Goal: Task Accomplishment & Management: Manage account settings

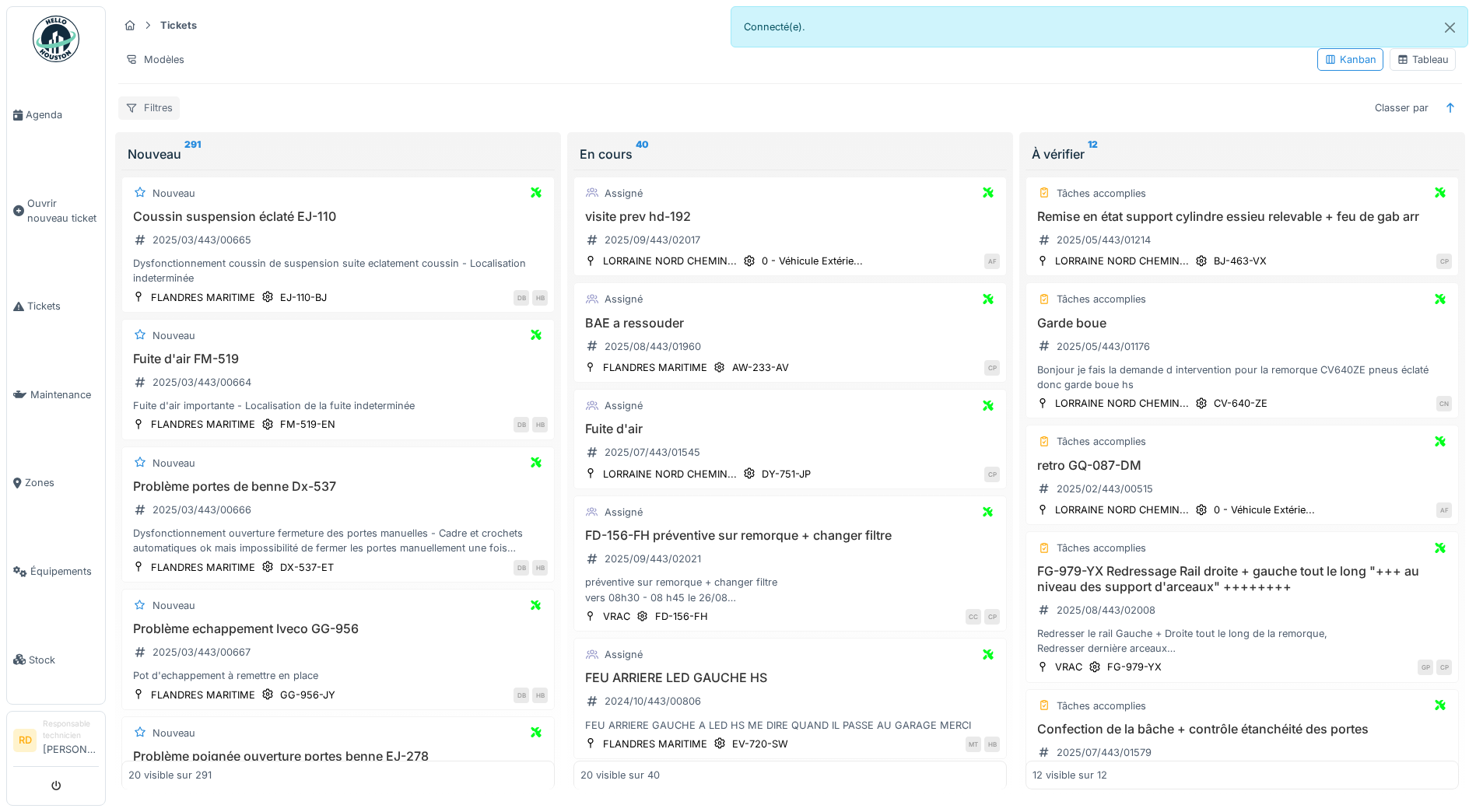
click at [158, 109] on div "Filtres" at bounding box center [149, 107] width 62 height 23
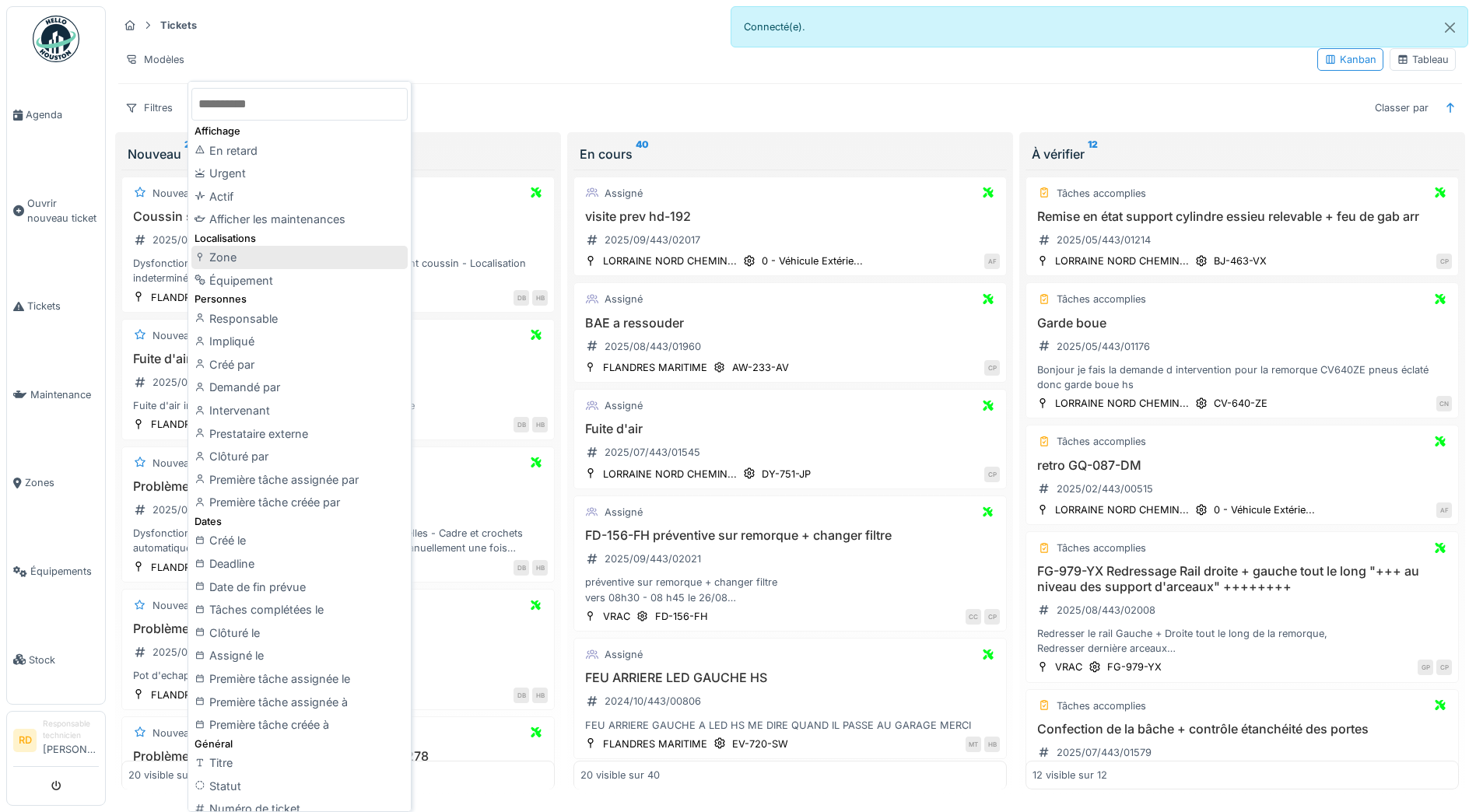
click at [236, 261] on div "Zone" at bounding box center [300, 256] width 217 height 23
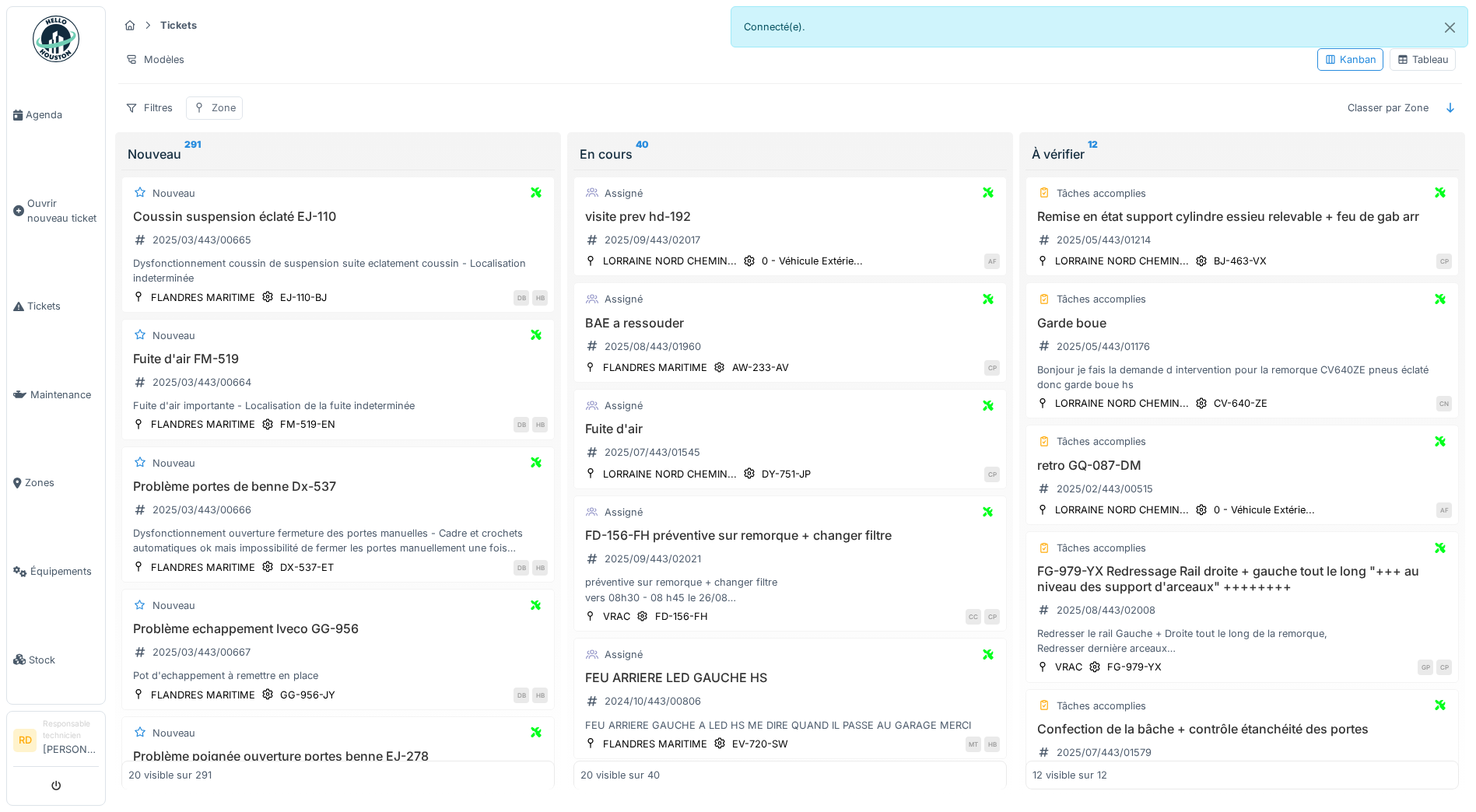
click at [213, 104] on div "Zone" at bounding box center [224, 107] width 24 height 15
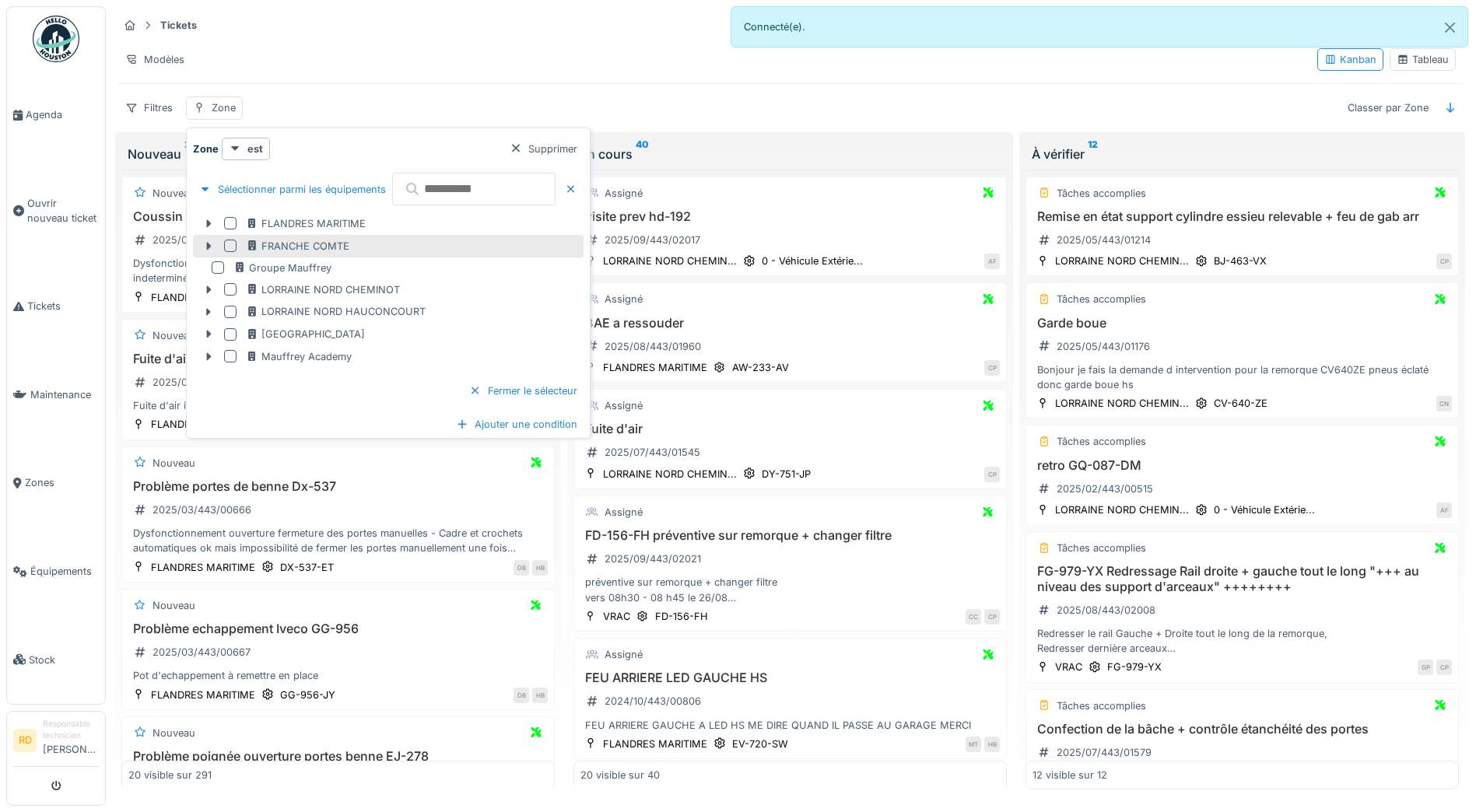
click at [233, 246] on div at bounding box center [231, 245] width 13 height 13
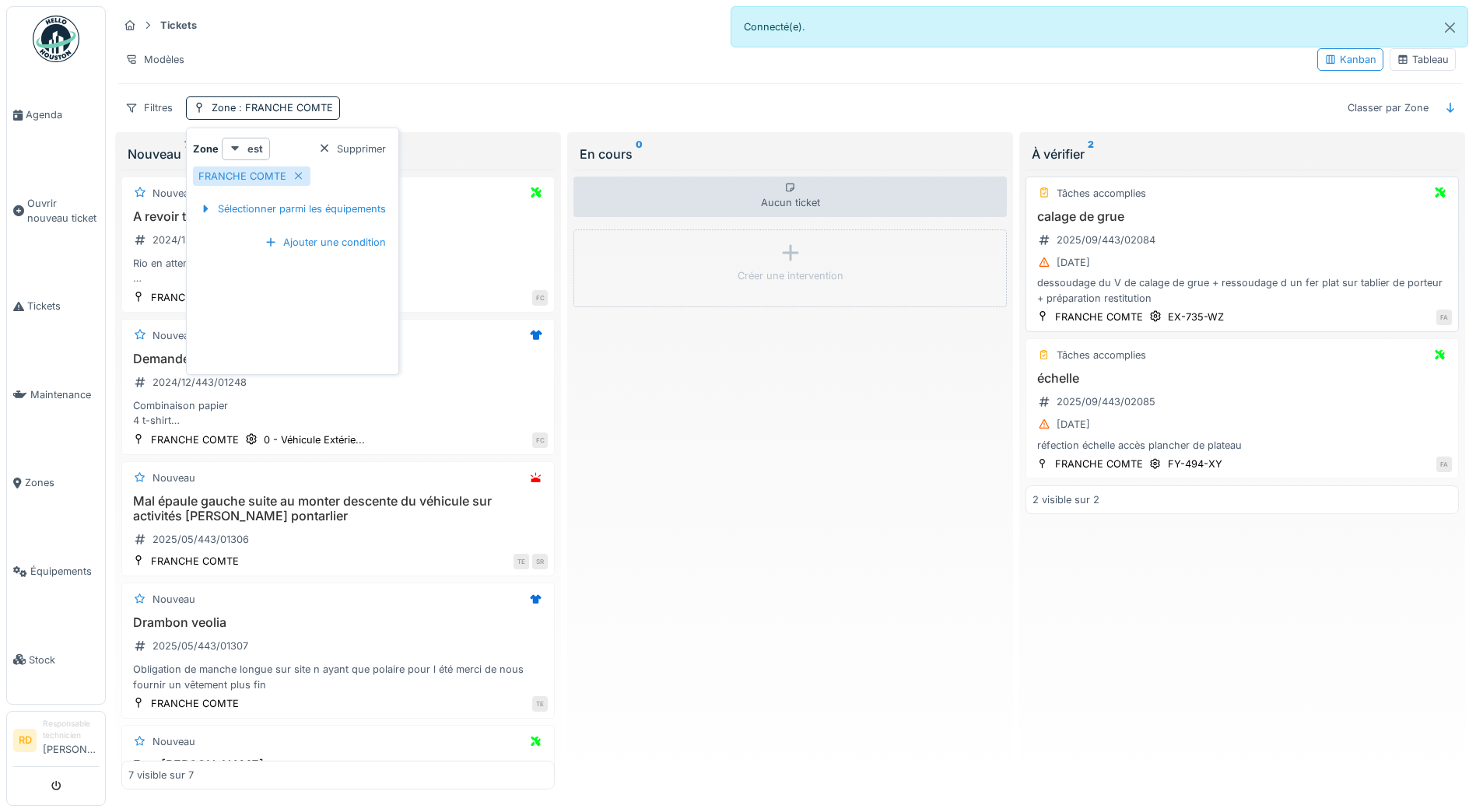
click at [1137, 285] on div "dessoudage du V de calage de grue + ressoudage d un fer plat sur tablier de por…" at bounding box center [1242, 290] width 419 height 30
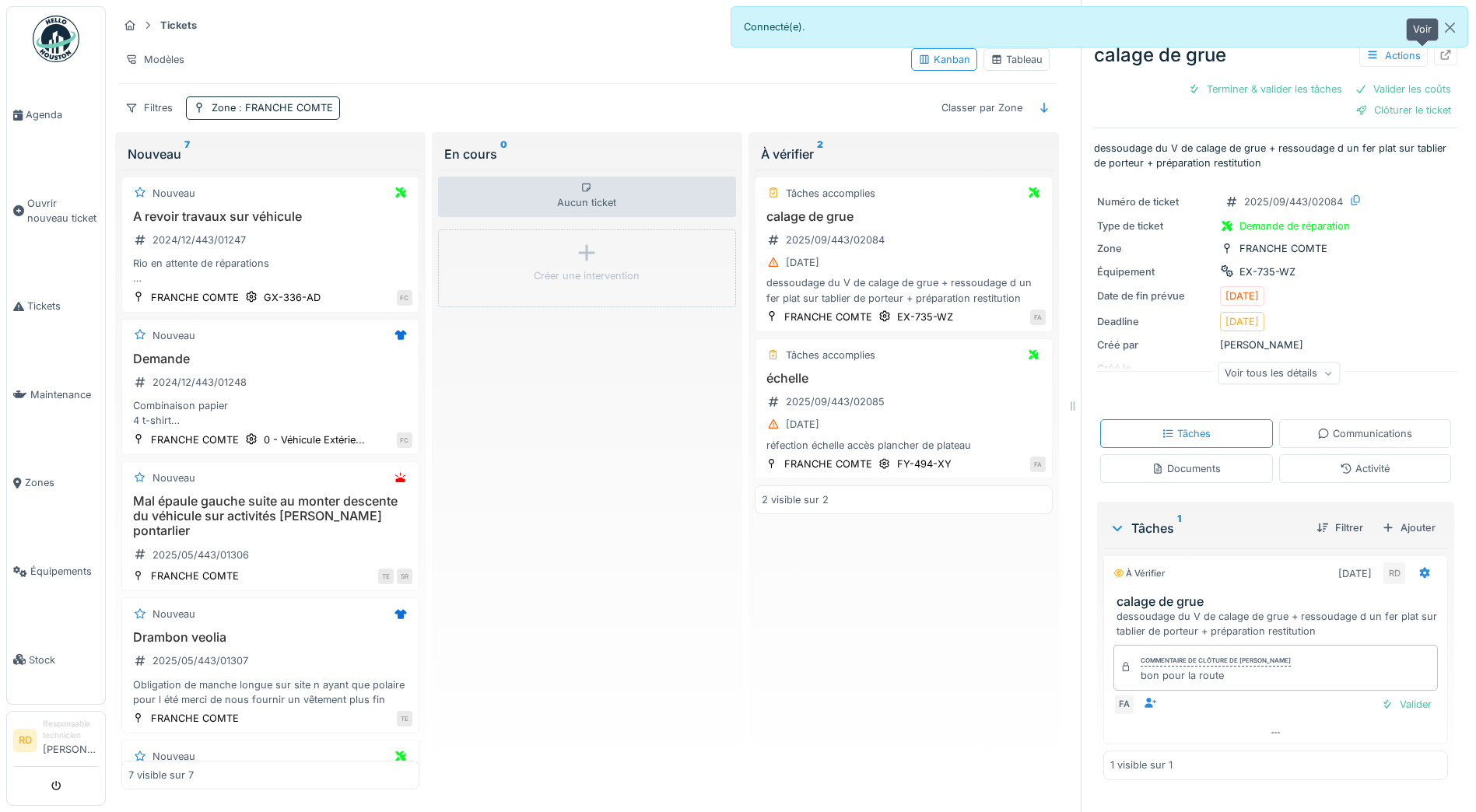
click at [1440, 56] on icon at bounding box center [1446, 55] width 13 height 10
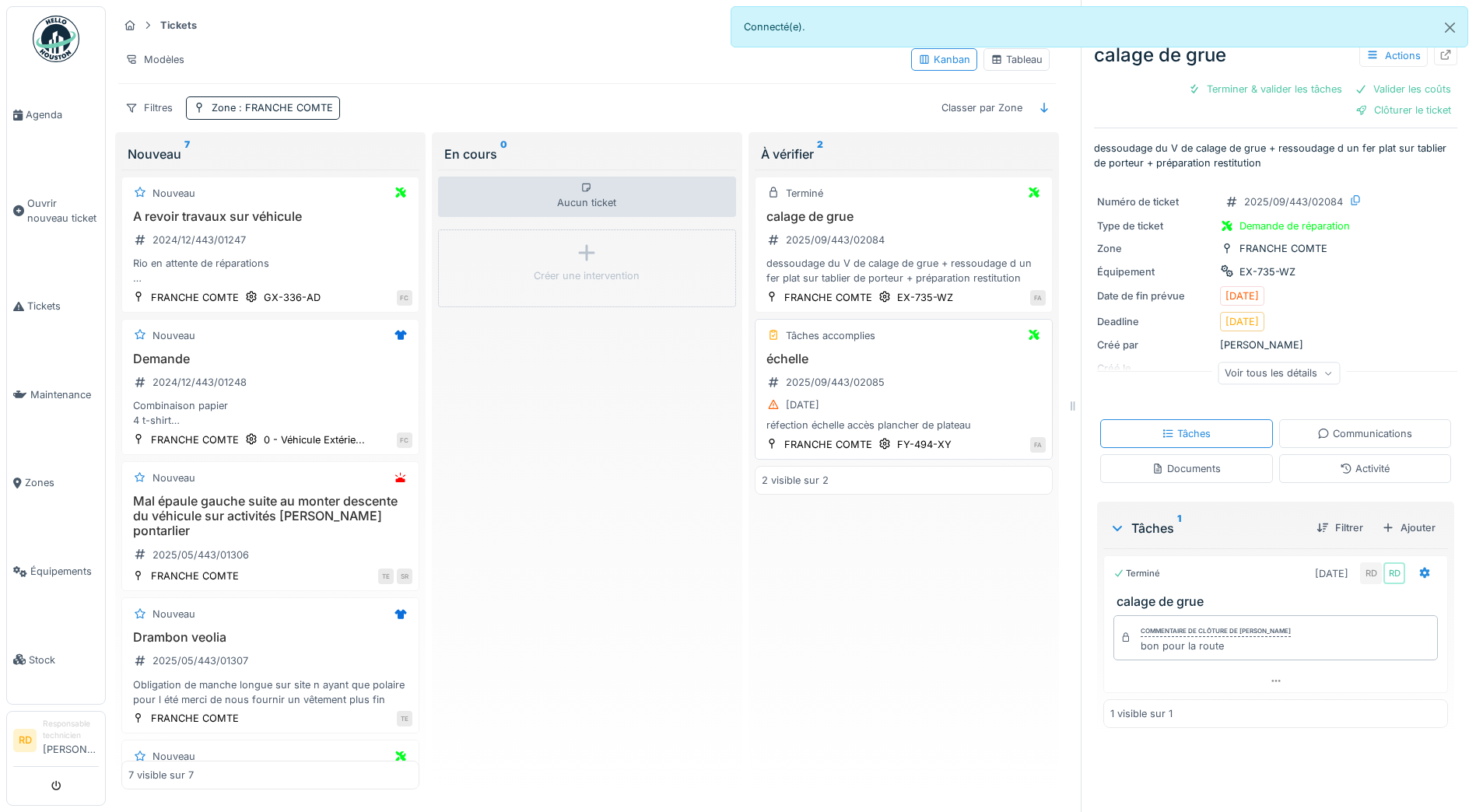
click at [856, 422] on div "réfection échelle accès plancher de plateau" at bounding box center [904, 424] width 284 height 15
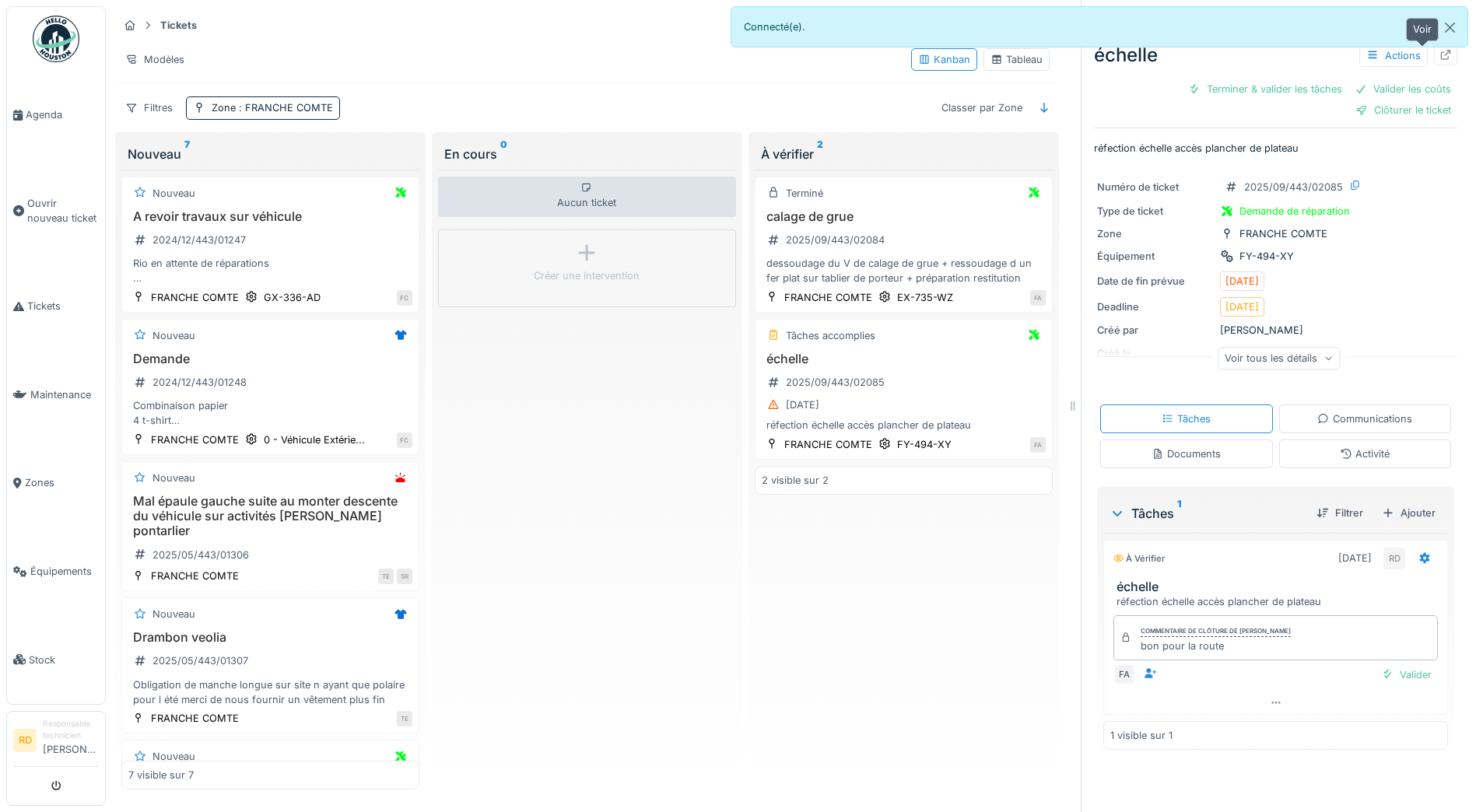
click at [1441, 60] on icon at bounding box center [1446, 55] width 10 height 10
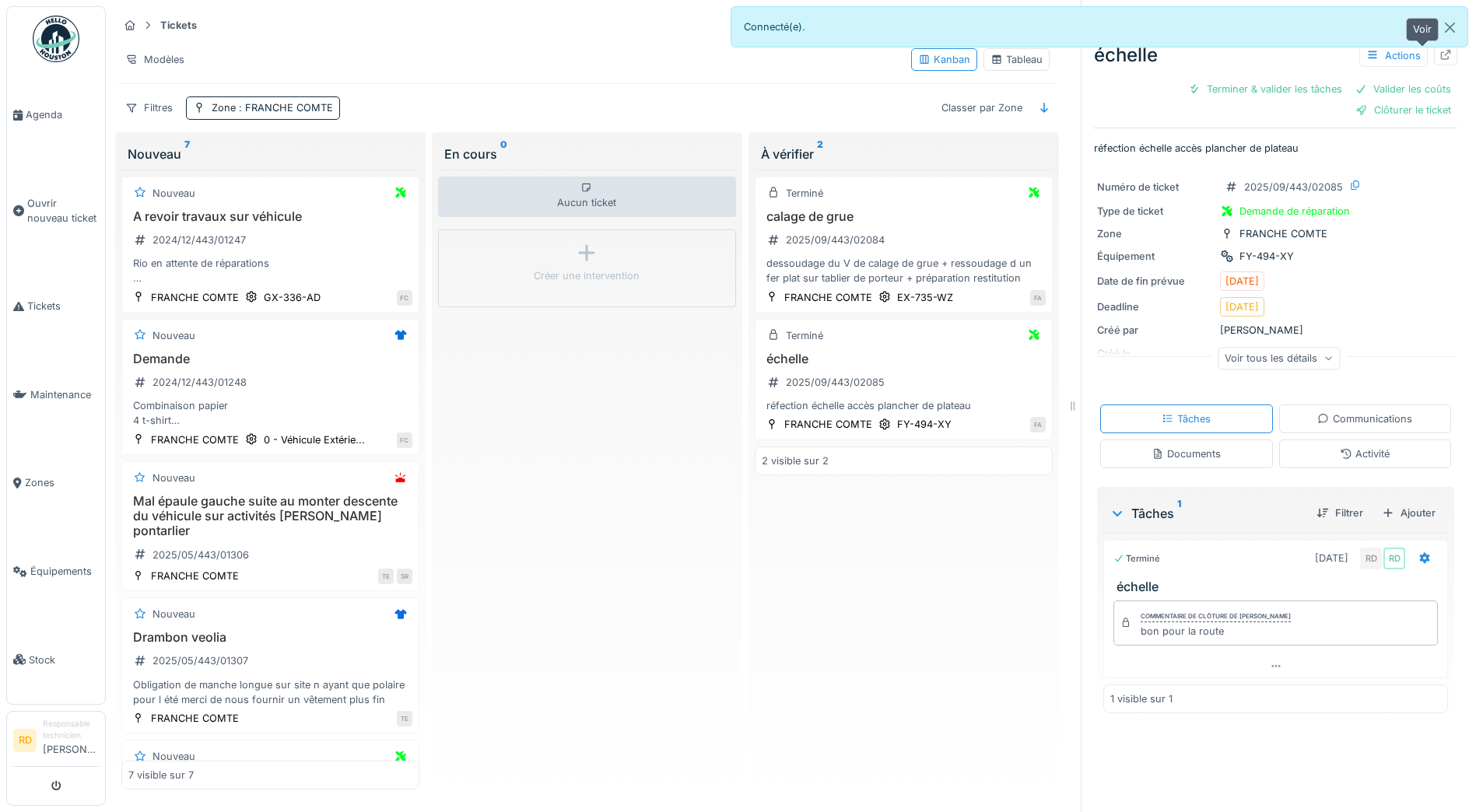
click at [1440, 57] on icon at bounding box center [1446, 55] width 13 height 10
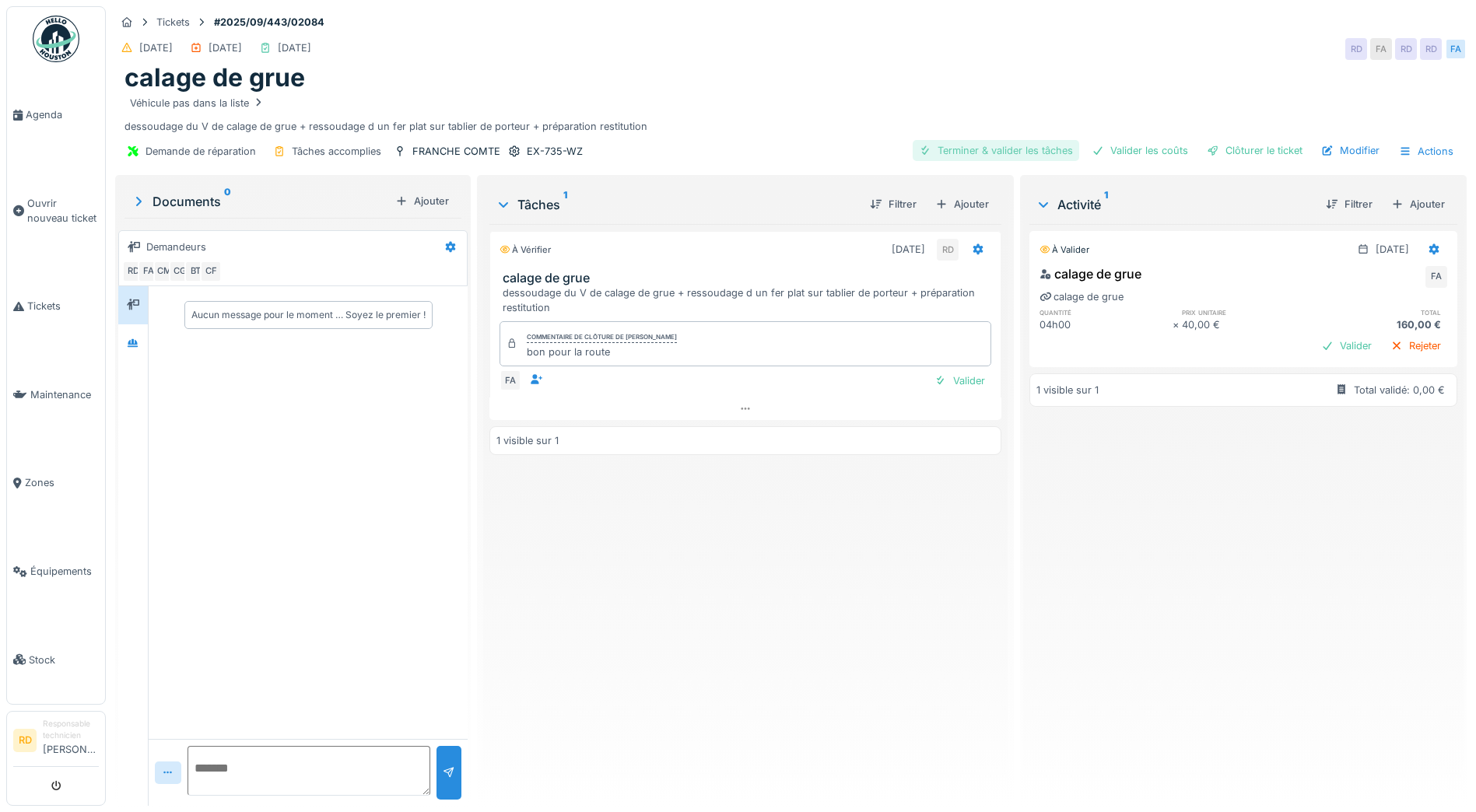
click at [974, 149] on div "Terminer & valider les tâches" at bounding box center [996, 150] width 167 height 21
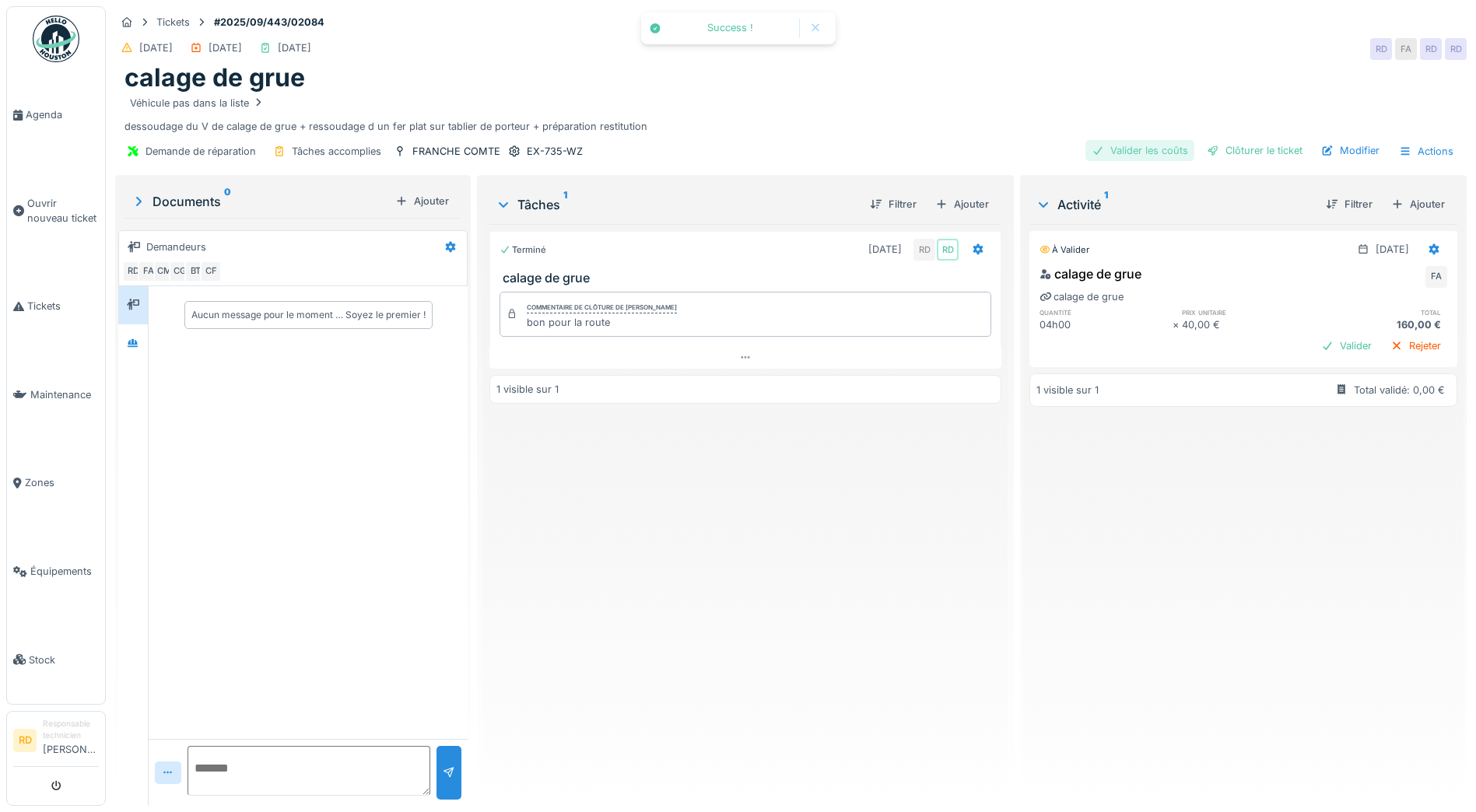
click at [1117, 152] on div "Valider les coûts" at bounding box center [1140, 150] width 109 height 21
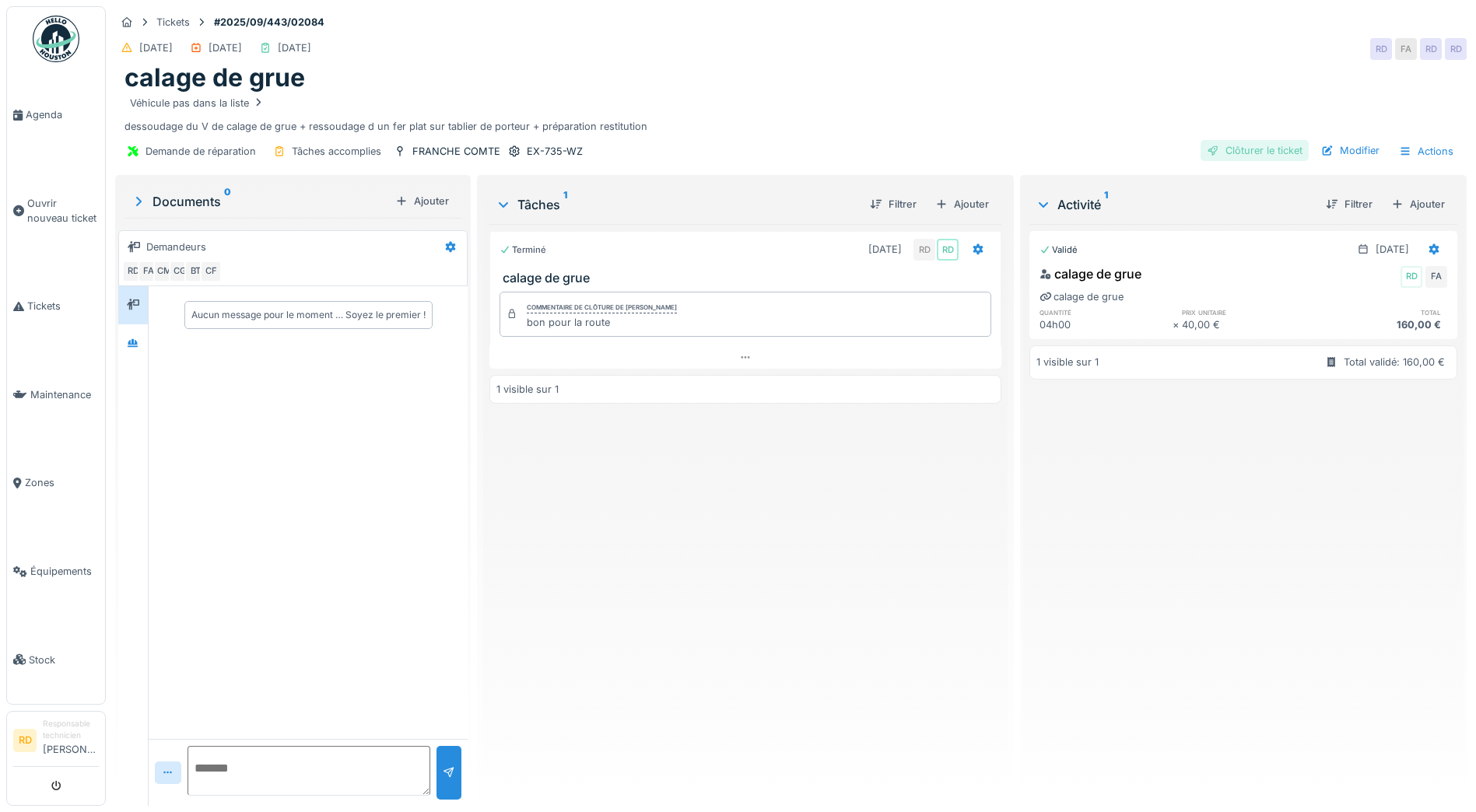
click at [1247, 149] on div "Clôturer le ticket" at bounding box center [1254, 150] width 108 height 21
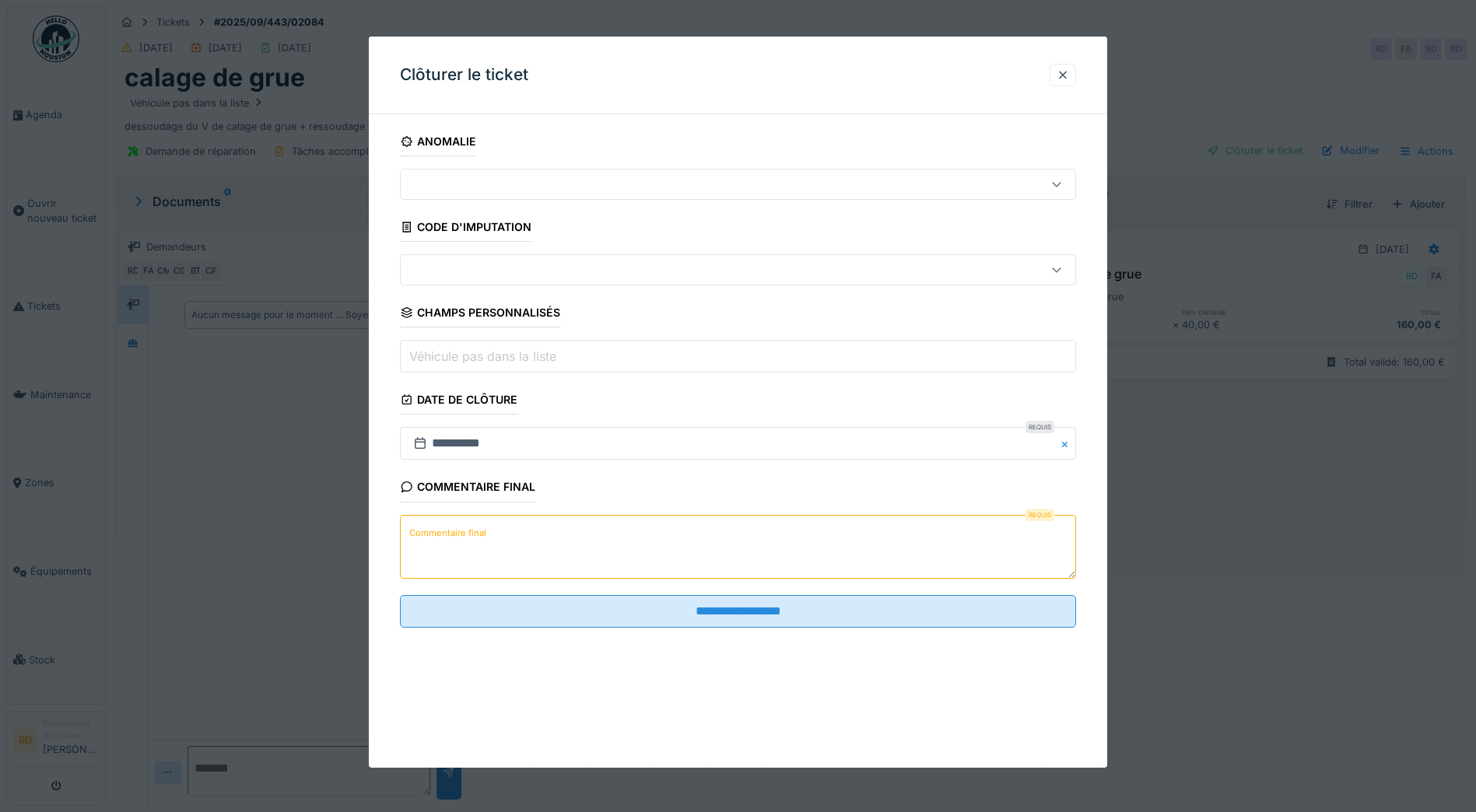
click at [456, 533] on label "Commentaire final" at bounding box center [448, 534] width 83 height 20
click at [456, 533] on textarea "Commentaire final" at bounding box center [738, 547] width 676 height 64
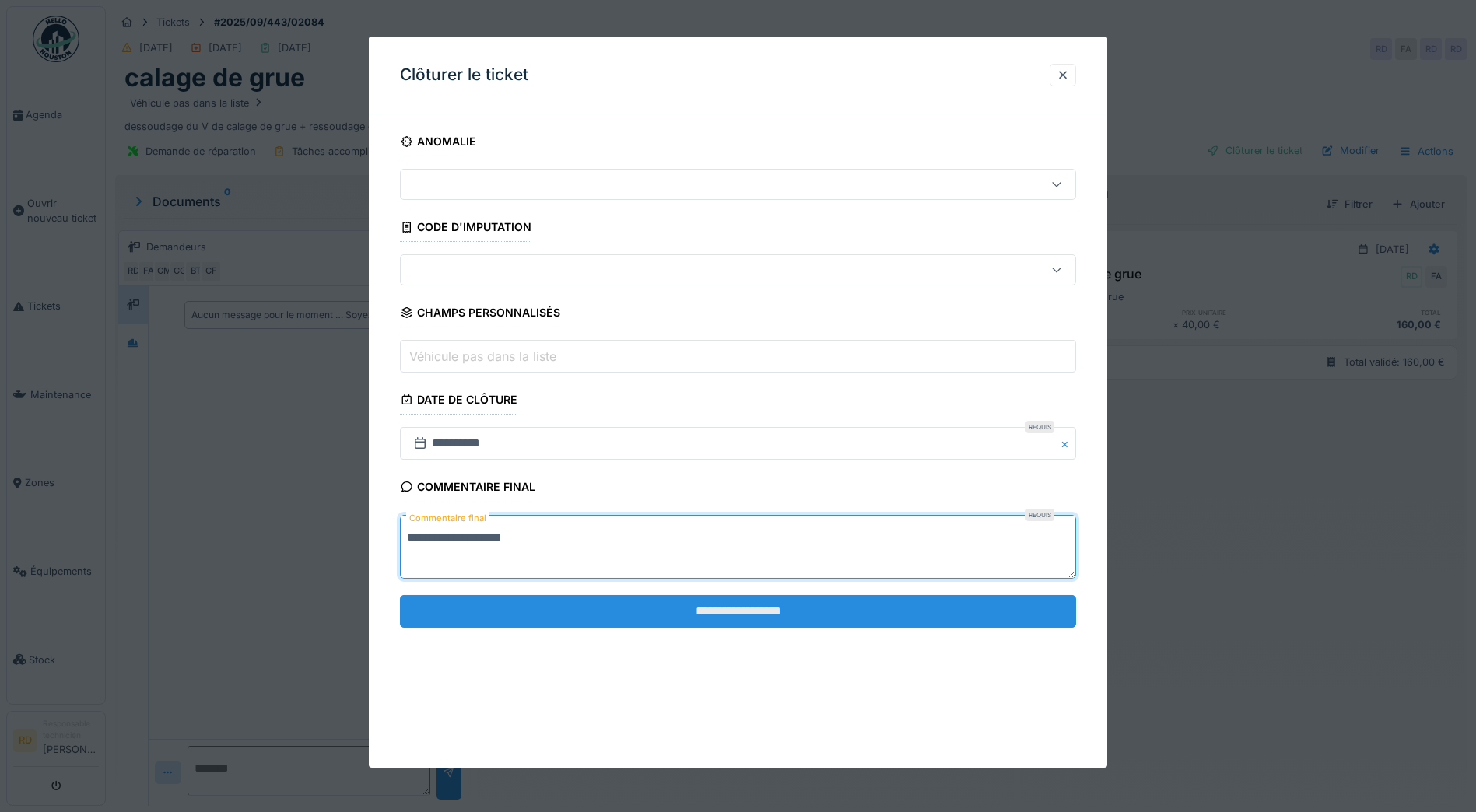
type textarea "**********"
click at [707, 607] on input "**********" at bounding box center [738, 611] width 676 height 33
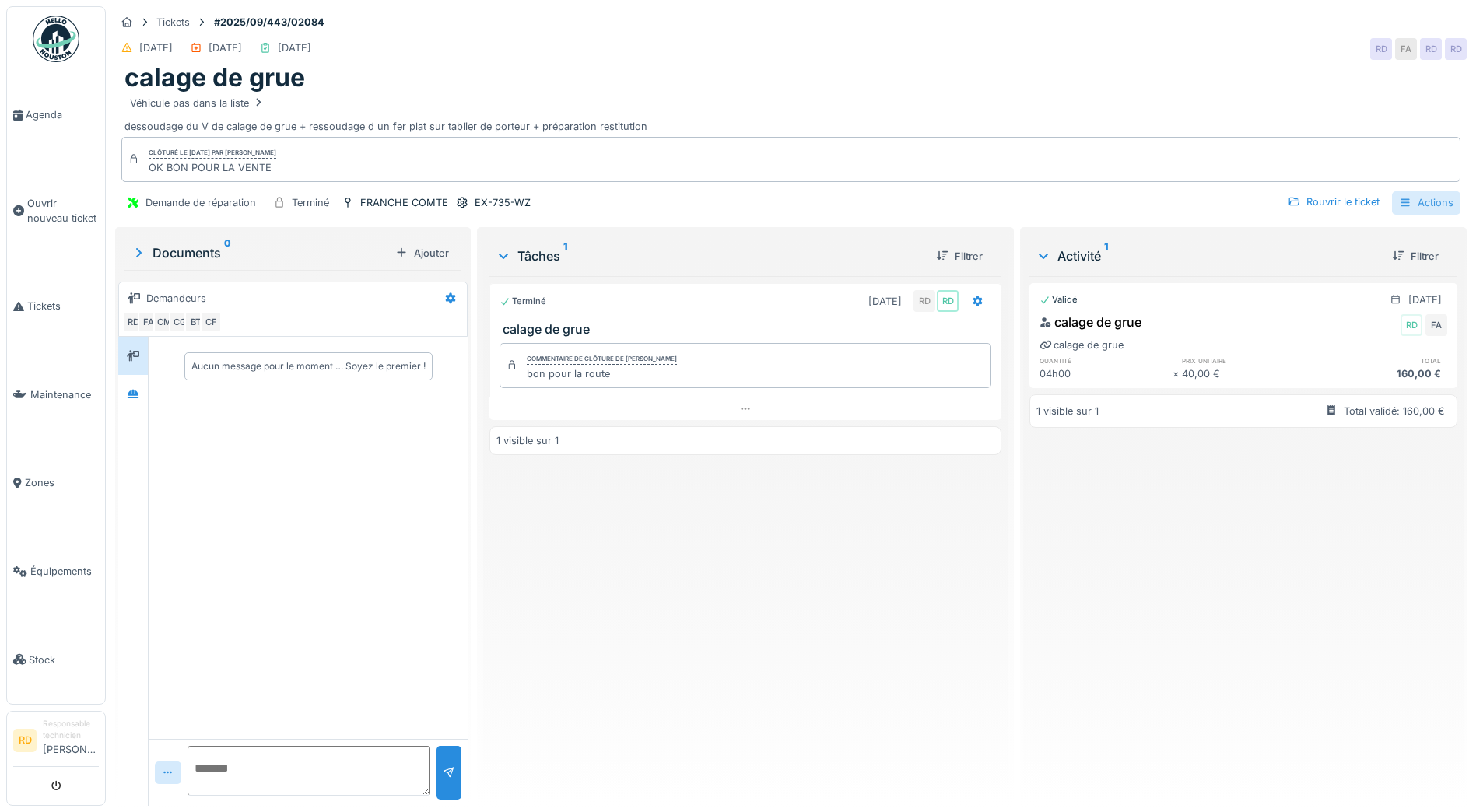
click at [1407, 199] on div "Actions" at bounding box center [1426, 203] width 69 height 23
click at [1329, 235] on div "Rapport d'intervention" at bounding box center [1338, 238] width 192 height 23
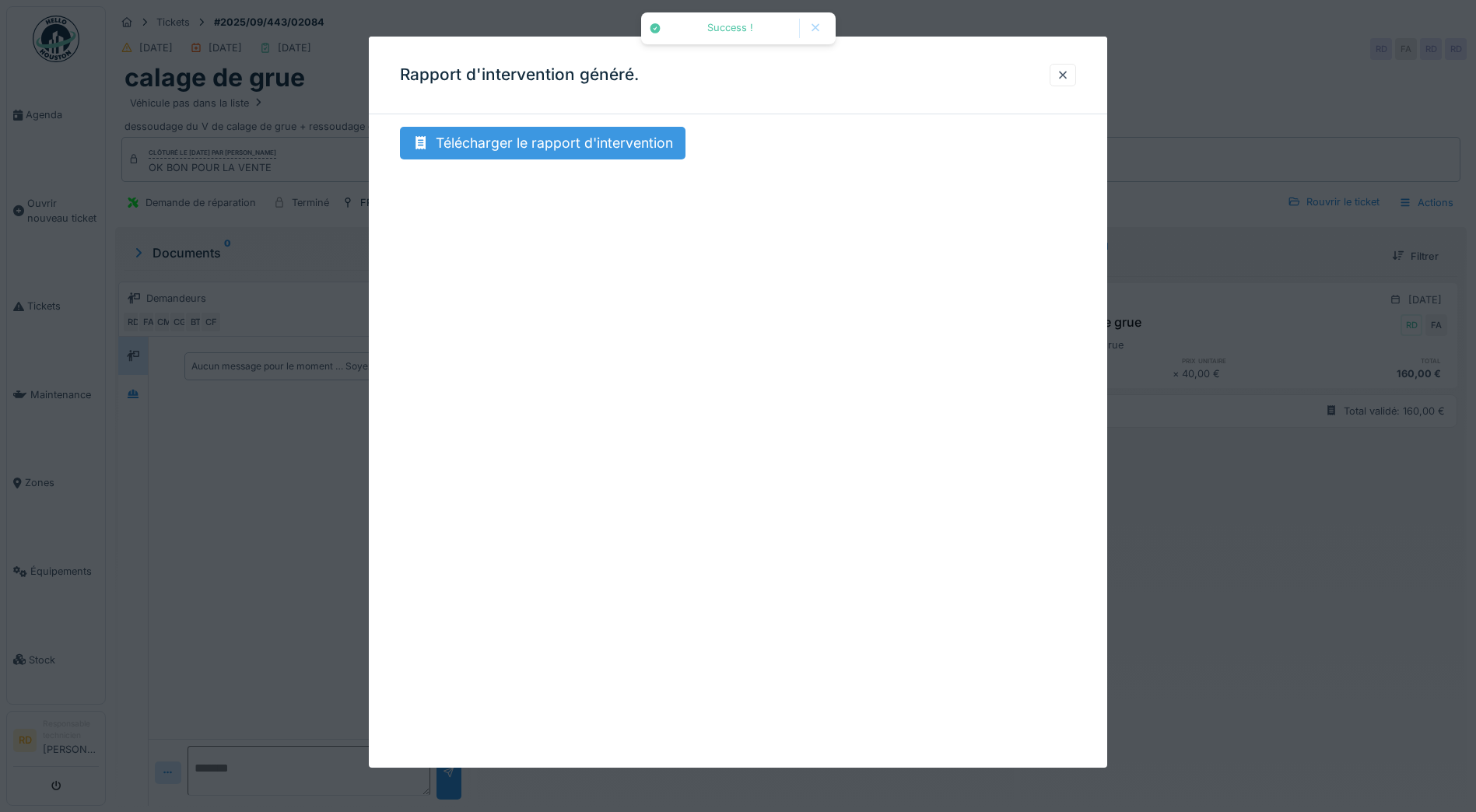
click at [497, 148] on div "Télécharger le rapport d'intervention" at bounding box center [542, 143] width 285 height 33
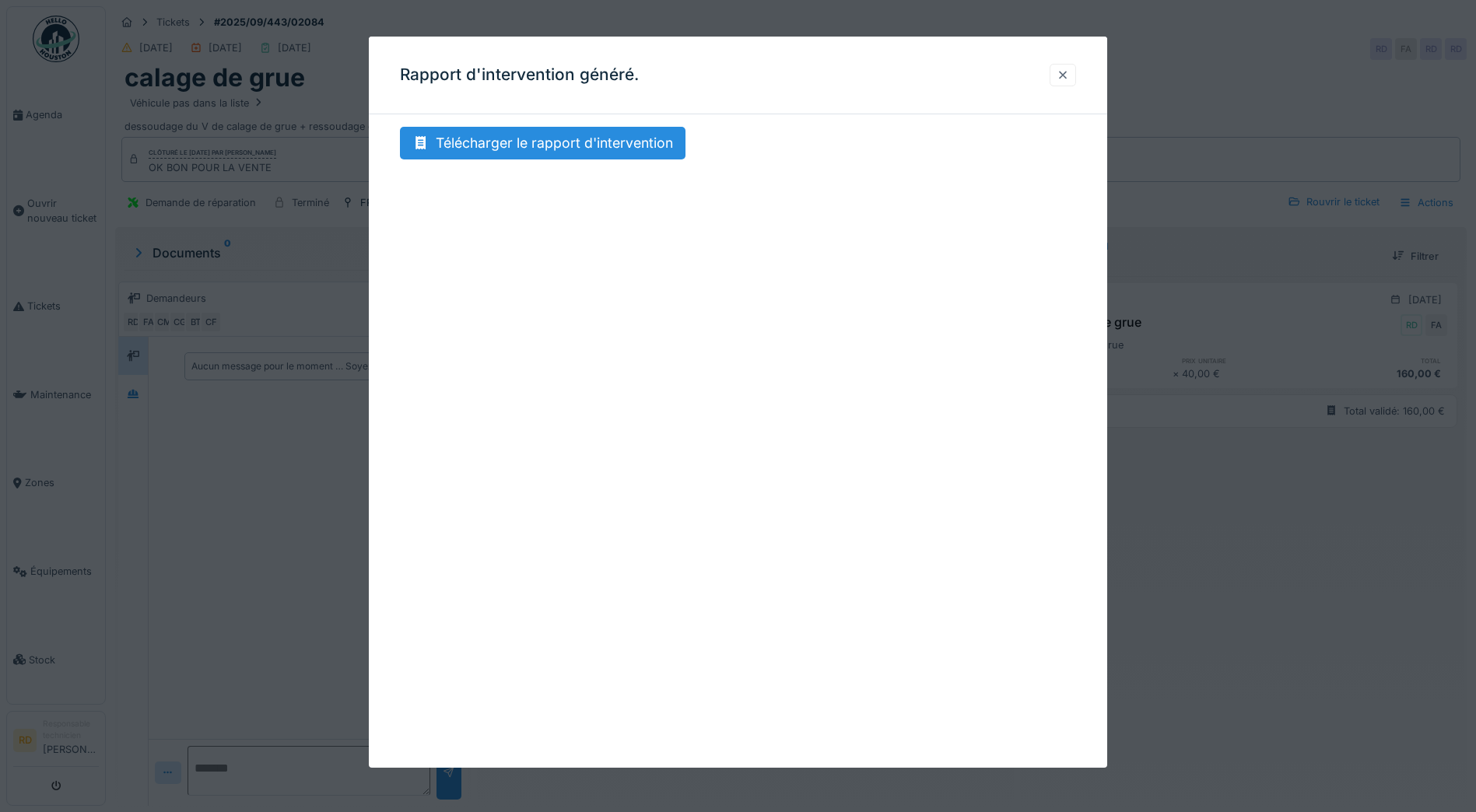
click at [1069, 74] on div at bounding box center [1063, 75] width 13 height 15
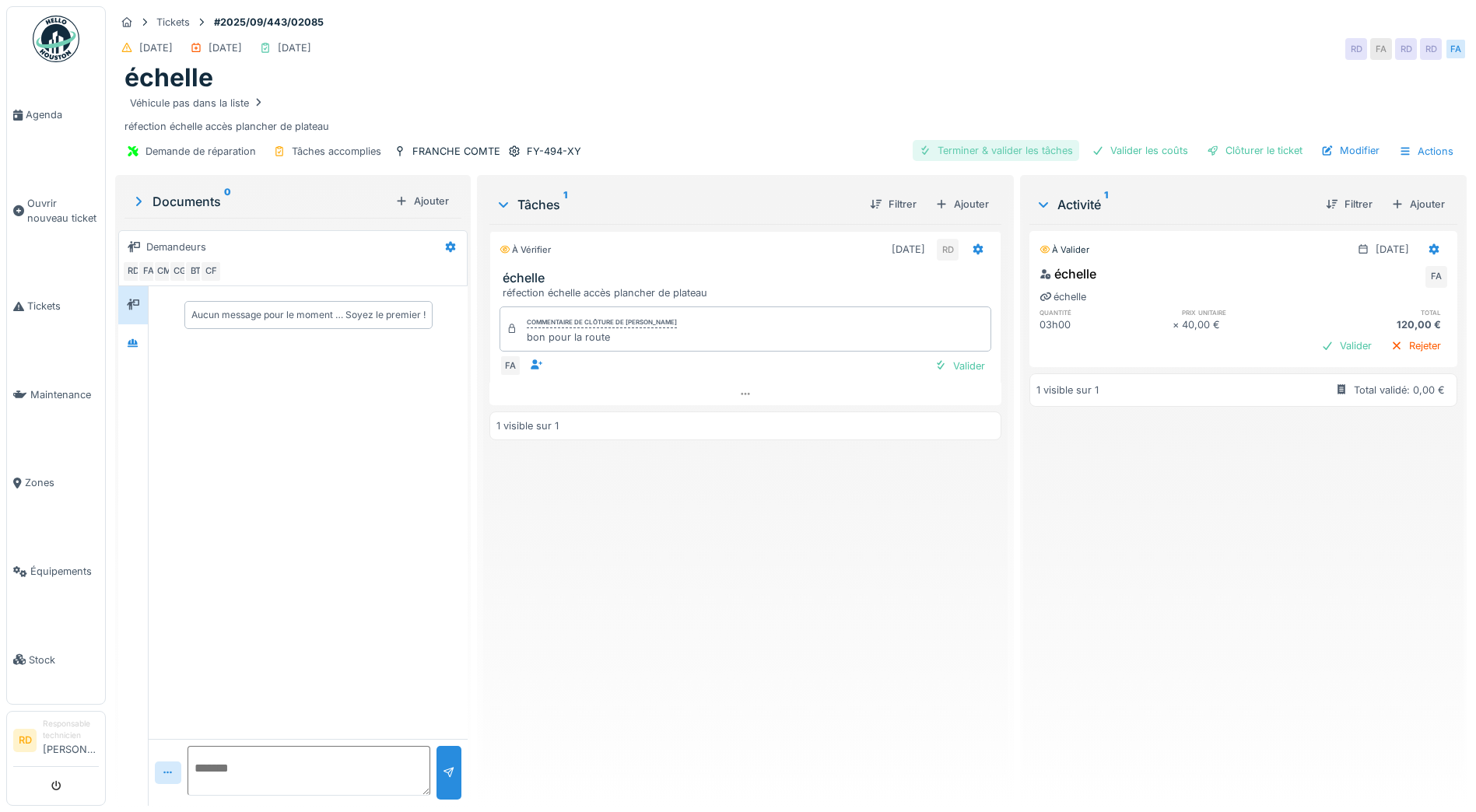
click at [975, 149] on div "Terminer & valider les tâches" at bounding box center [996, 150] width 167 height 21
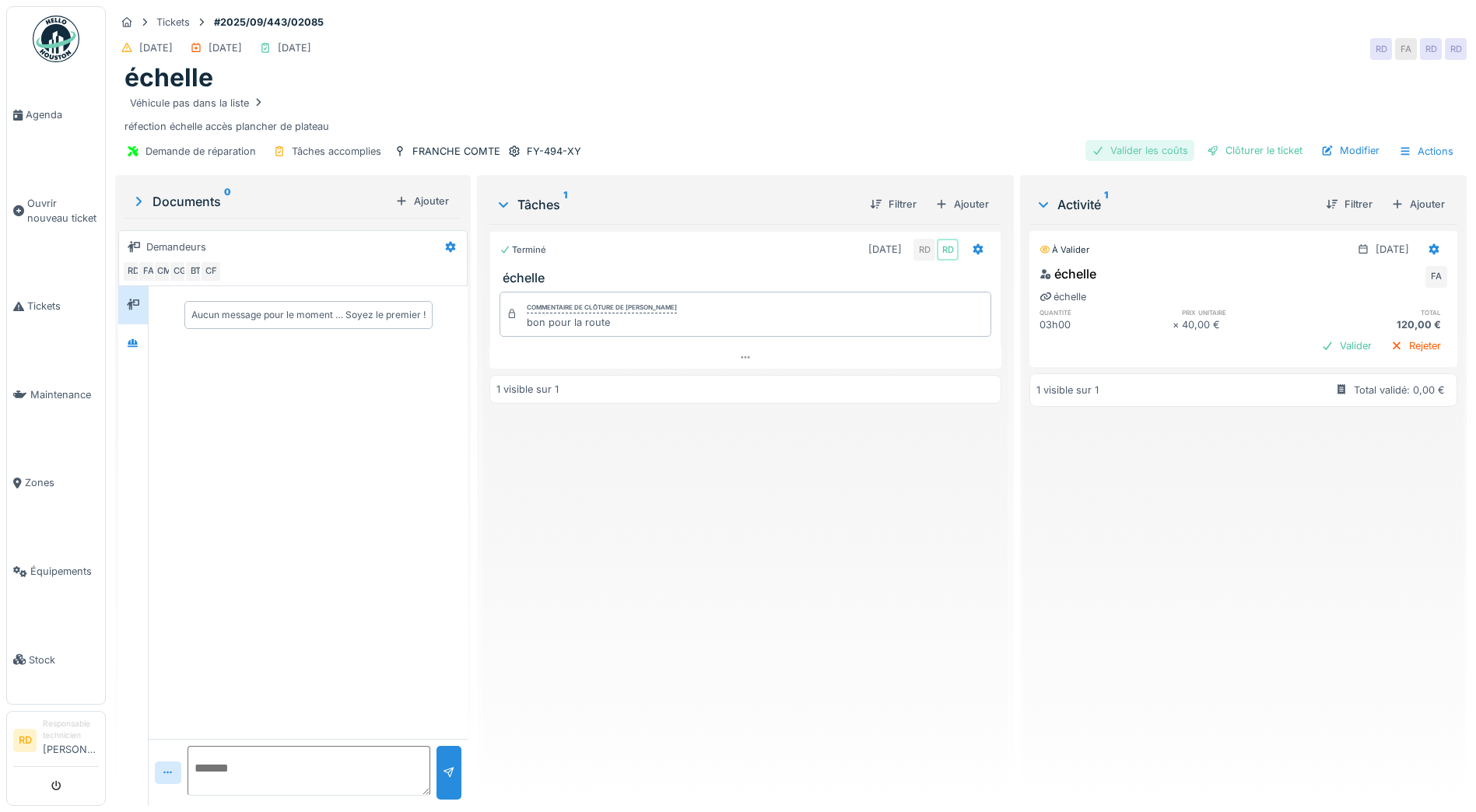
click at [1139, 149] on div "Valider les coûts" at bounding box center [1140, 150] width 109 height 21
click at [1249, 155] on div "Clôturer le ticket" at bounding box center [1254, 150] width 108 height 21
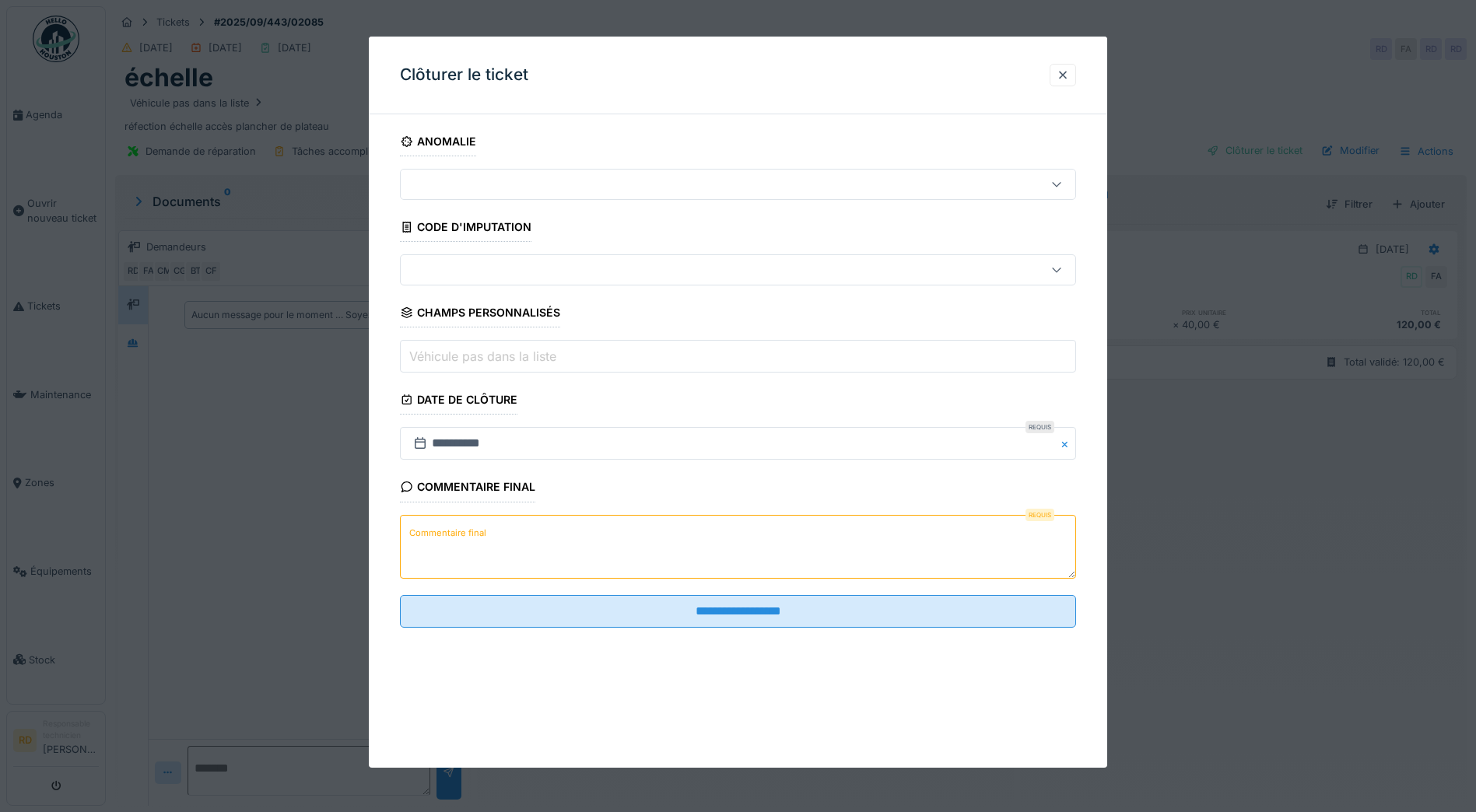
click at [485, 533] on label "Commentaire final" at bounding box center [448, 534] width 83 height 20
click at [485, 533] on textarea "Commentaire final" at bounding box center [738, 547] width 676 height 64
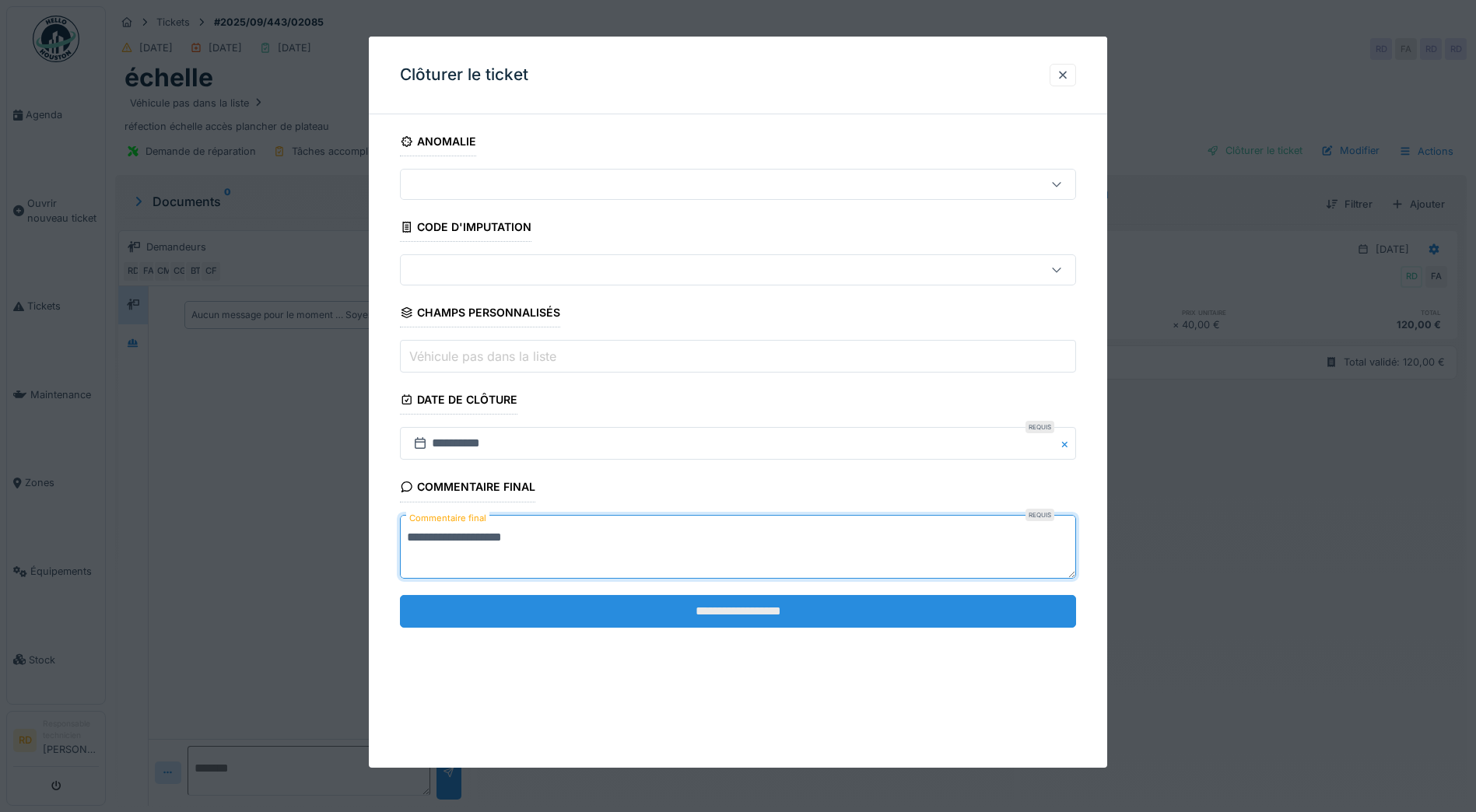
type textarea "**********"
click at [725, 609] on input "**********" at bounding box center [738, 611] width 676 height 33
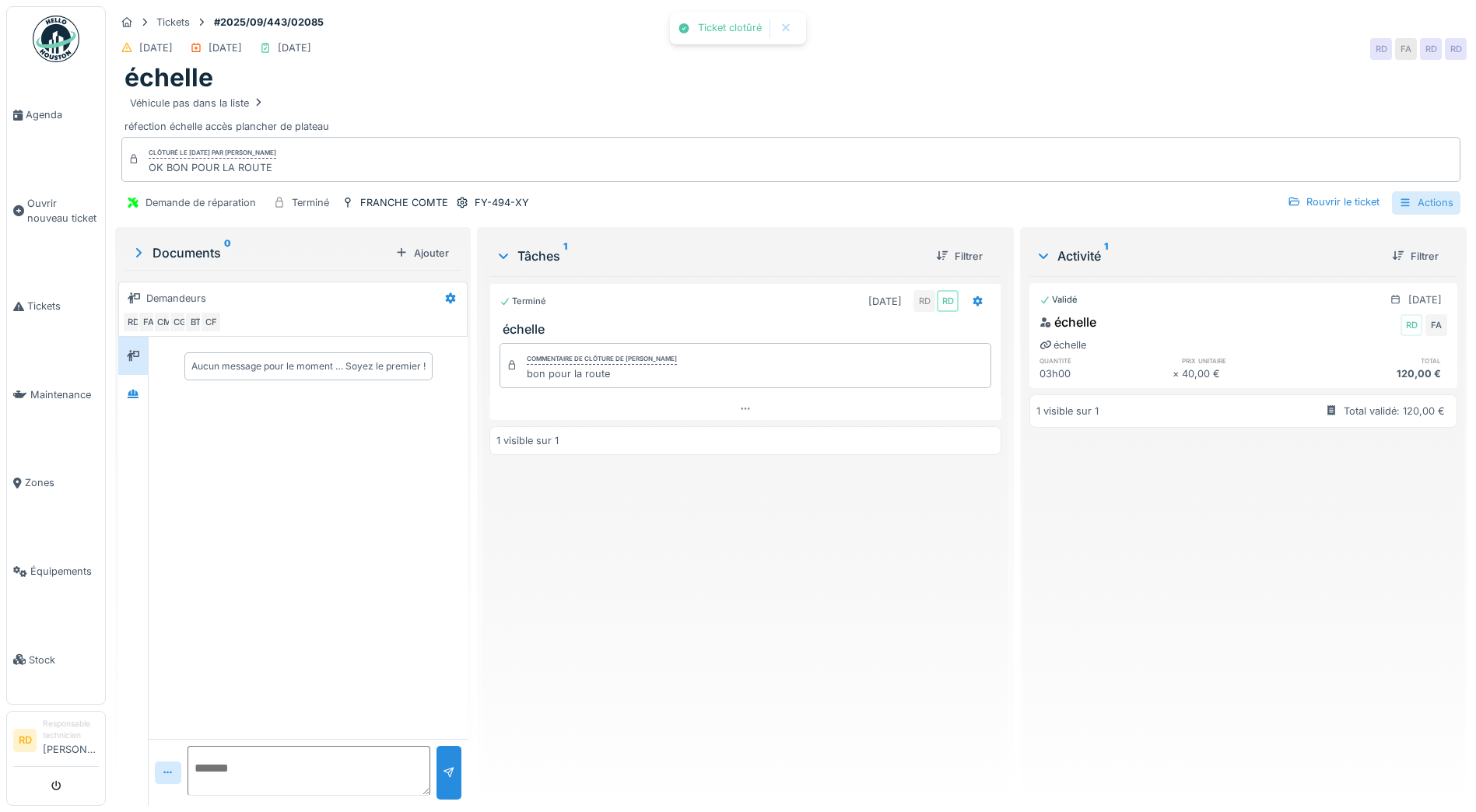
click at [1410, 203] on div "Actions" at bounding box center [1426, 203] width 69 height 23
click at [1300, 239] on div "Rapport d'intervention" at bounding box center [1338, 238] width 192 height 23
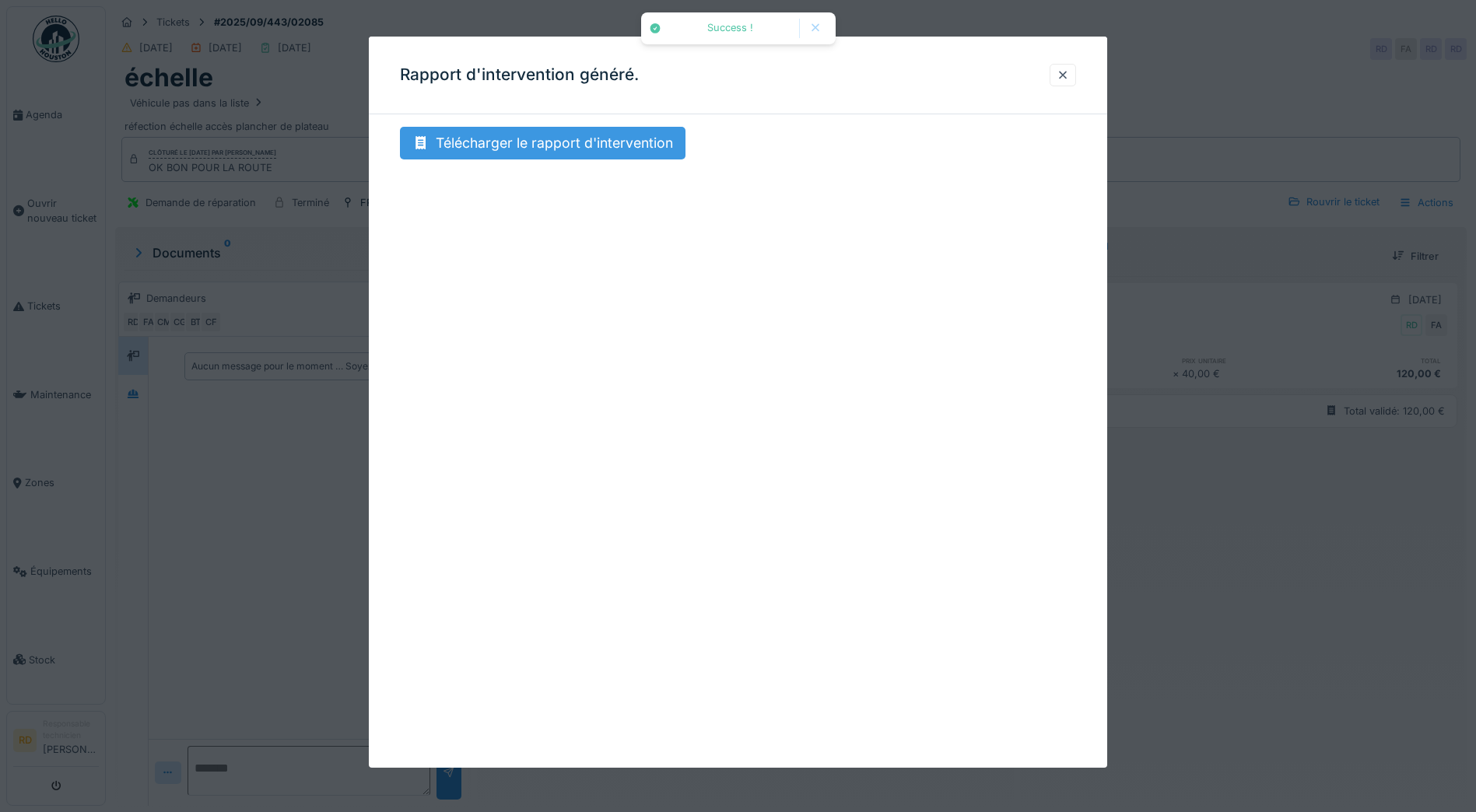
click at [574, 138] on div "Télécharger le rapport d'intervention" at bounding box center [542, 143] width 285 height 33
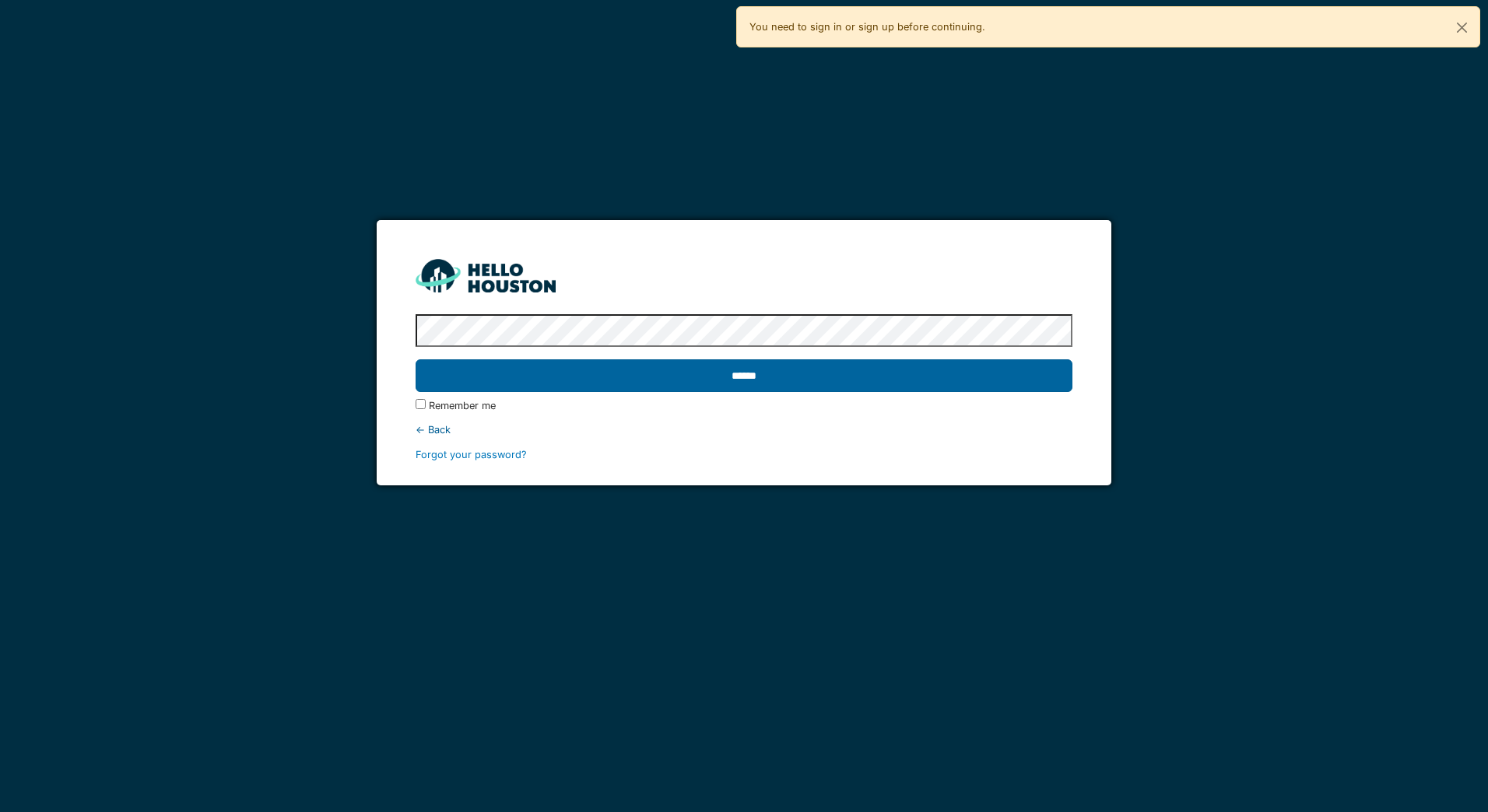
click at [708, 368] on input "******" at bounding box center [744, 376] width 656 height 33
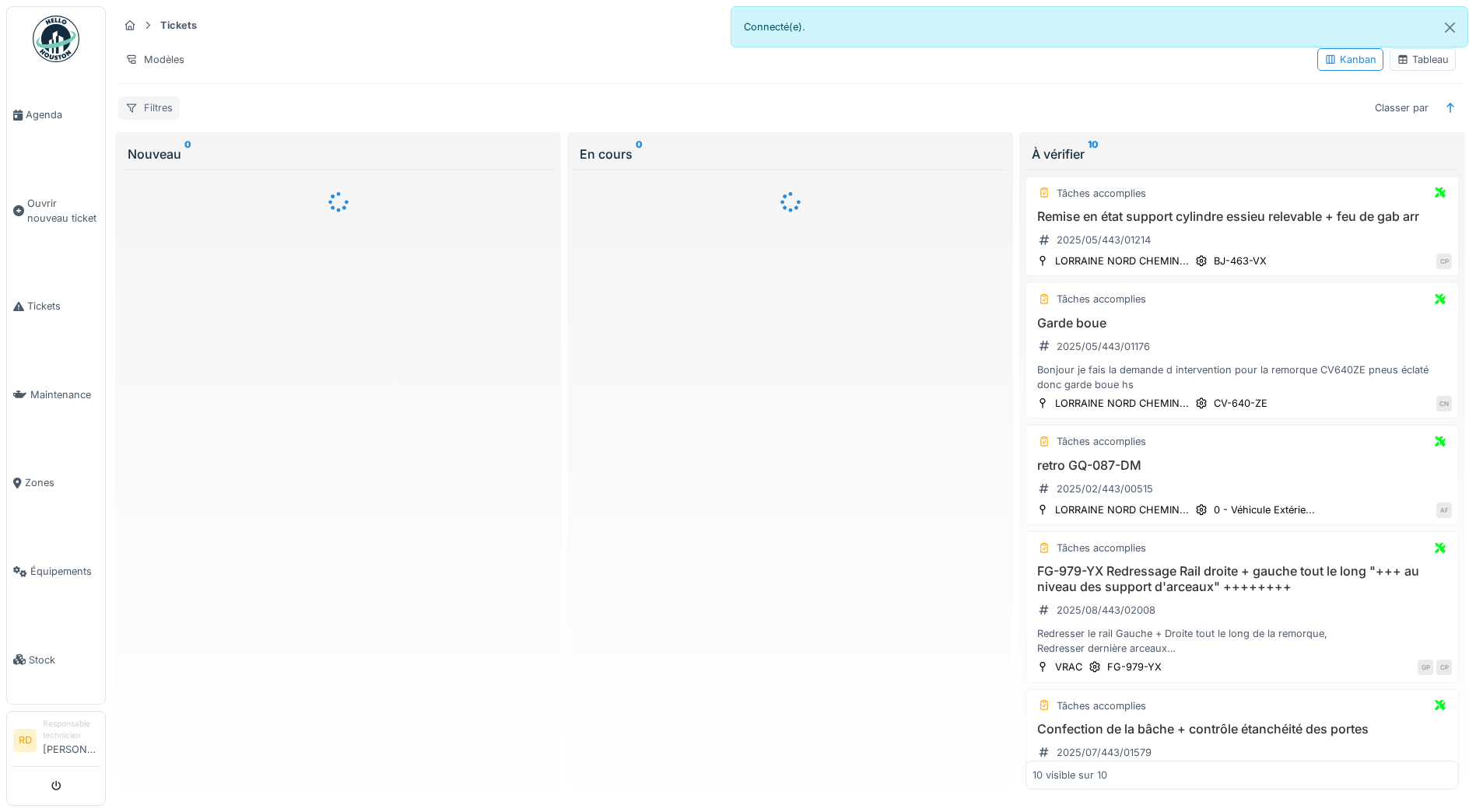
click at [150, 111] on div "Filtres" at bounding box center [149, 107] width 62 height 23
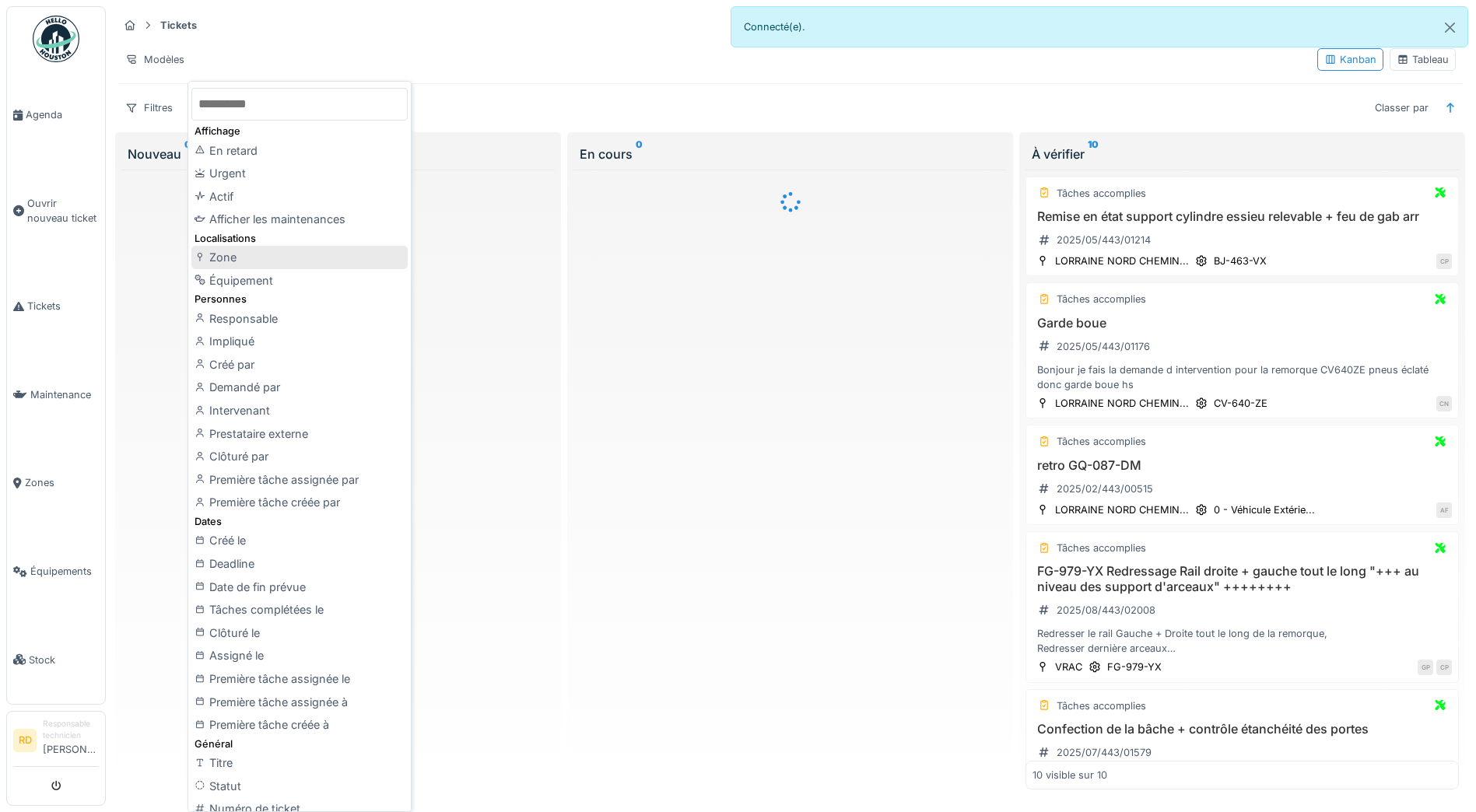
click at [256, 258] on div "Zone" at bounding box center [300, 256] width 217 height 23
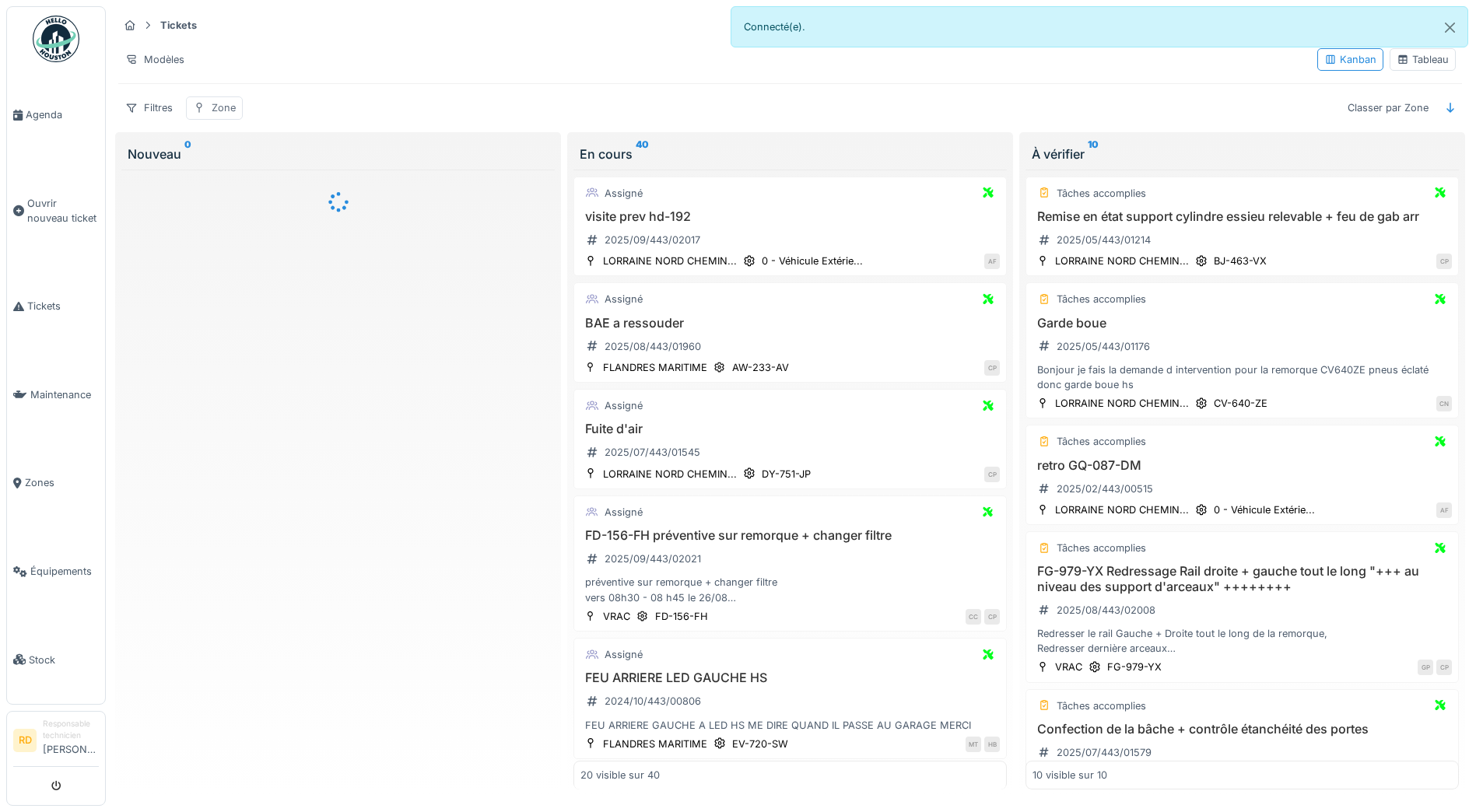
click at [214, 106] on div "Zone" at bounding box center [224, 107] width 24 height 15
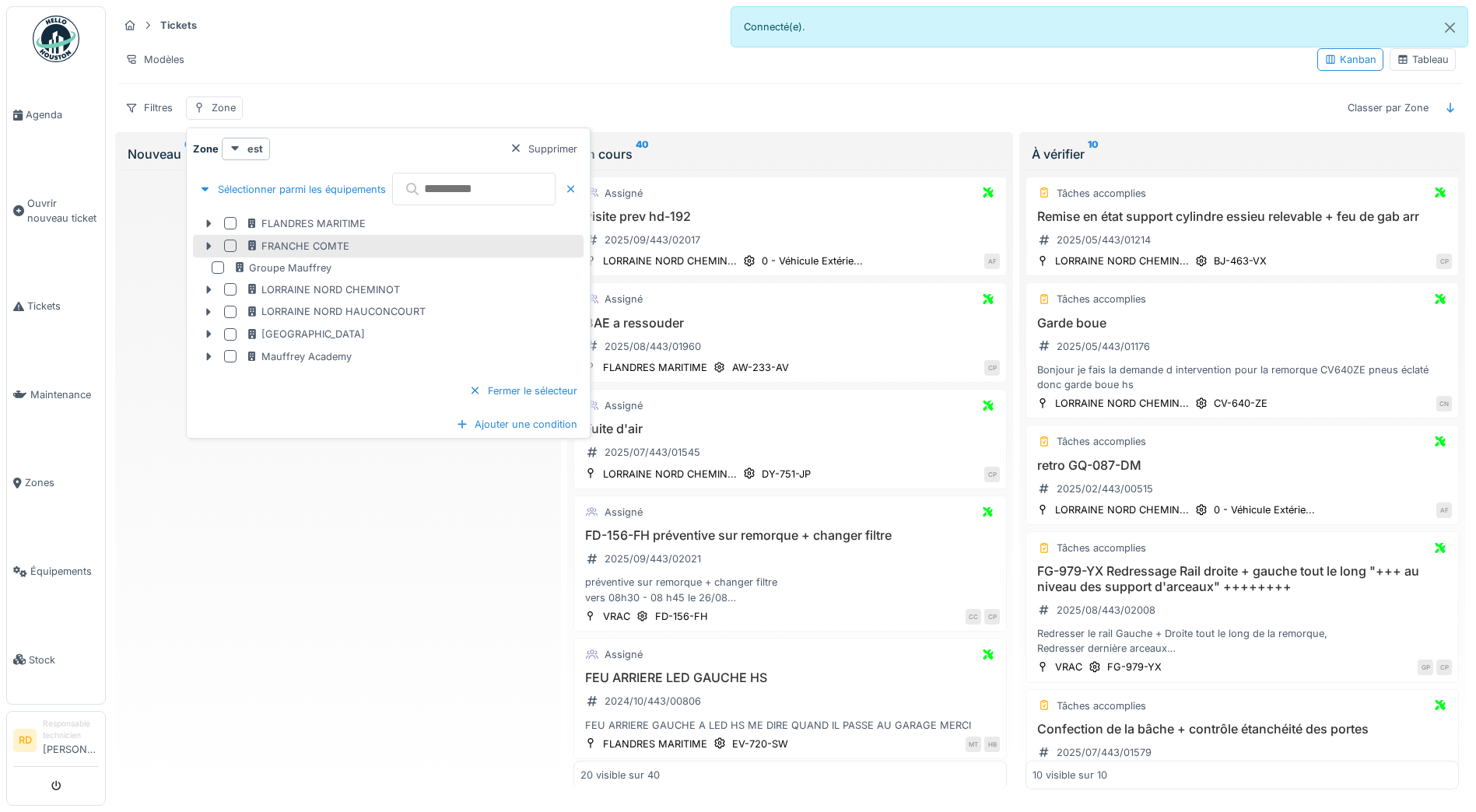
click at [233, 244] on div at bounding box center [231, 245] width 13 height 13
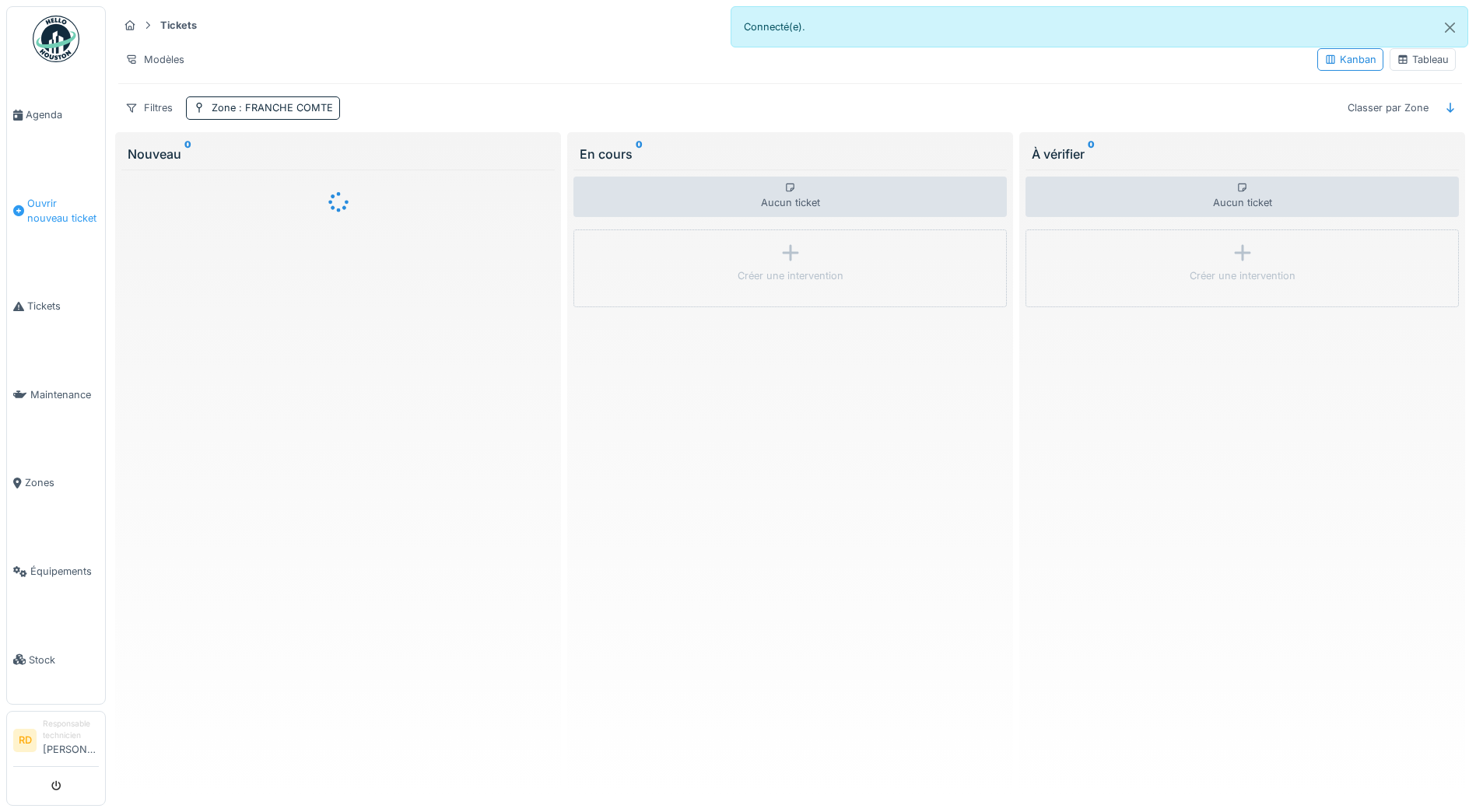
click at [32, 210] on span "Ouvrir nouveau ticket" at bounding box center [63, 211] width 72 height 30
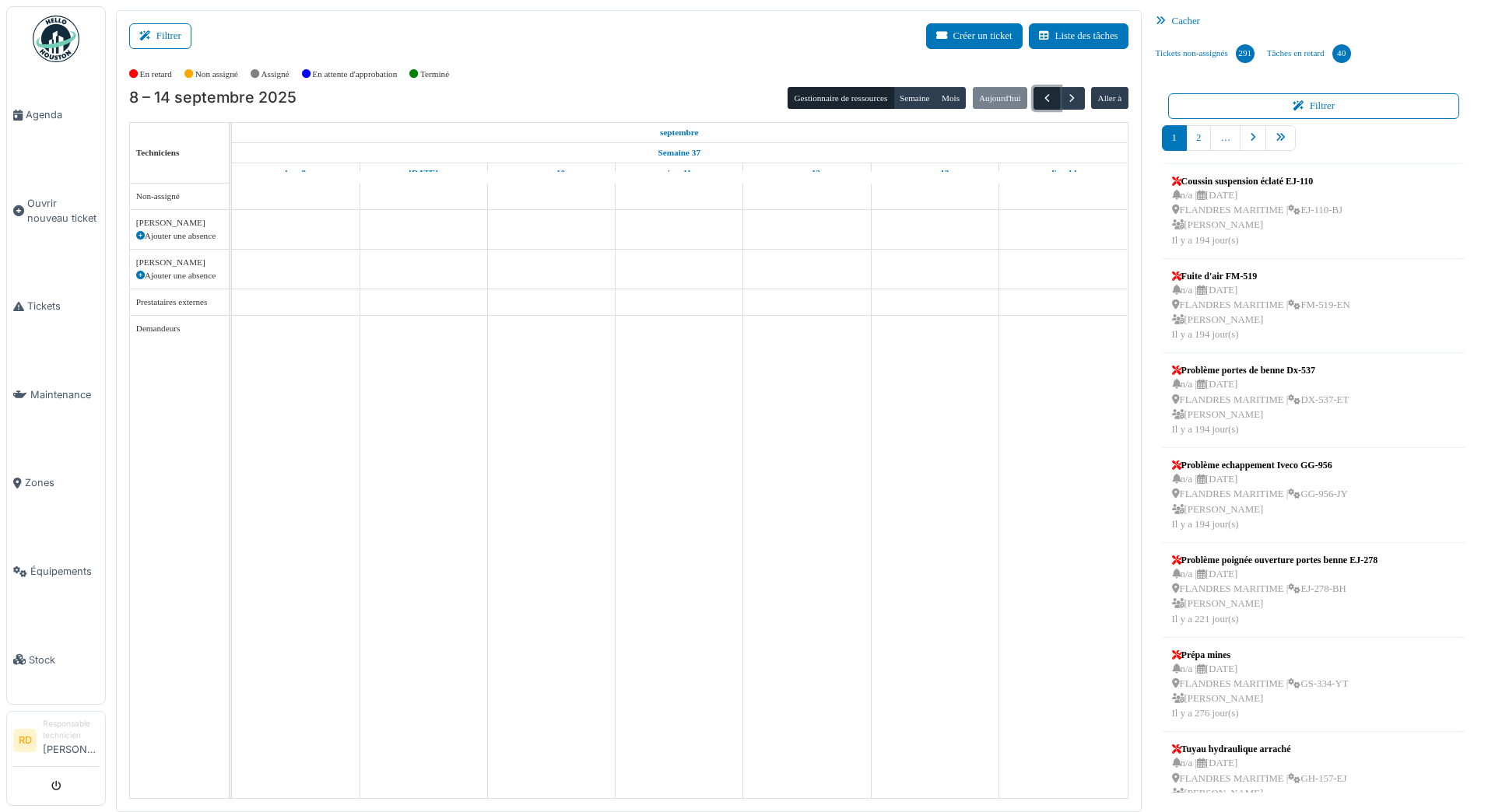
click at [1045, 98] on span "button" at bounding box center [1047, 97] width 13 height 13
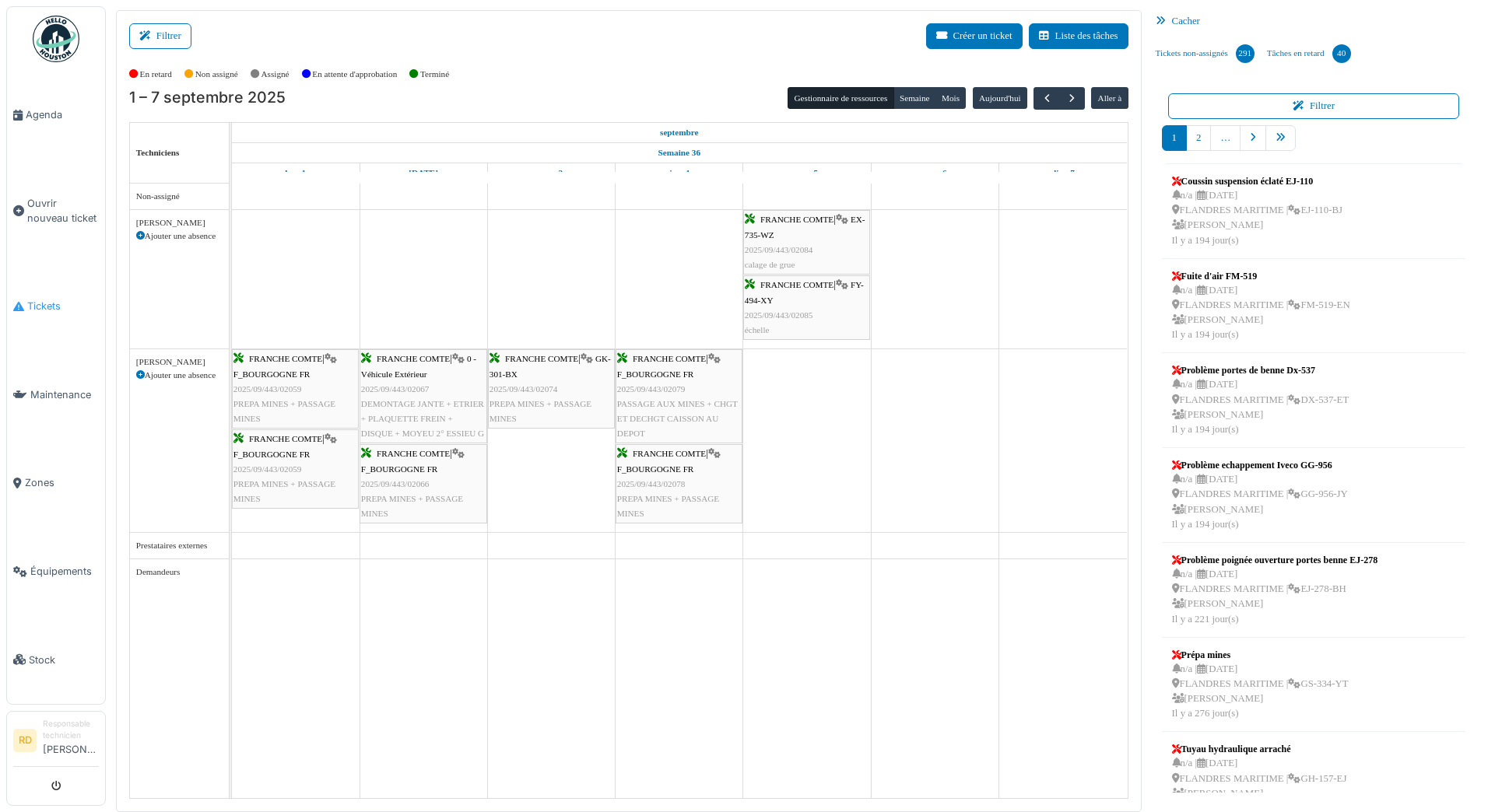
click at [39, 299] on span "Tickets" at bounding box center [63, 306] width 72 height 15
